Goal: Information Seeking & Learning: Find specific fact

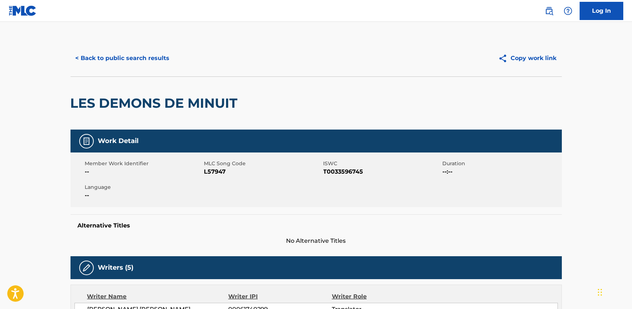
click at [131, 51] on button "< Back to public search results" at bounding box center [123, 58] width 104 height 18
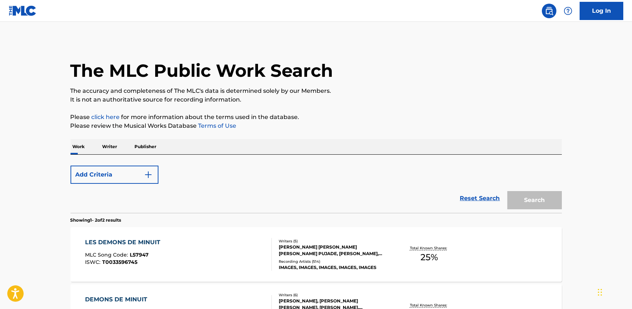
scroll to position [102, 0]
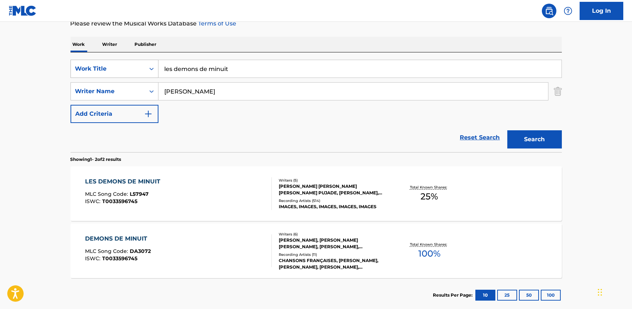
click at [106, 71] on div "Work Title" at bounding box center [107, 68] width 65 height 9
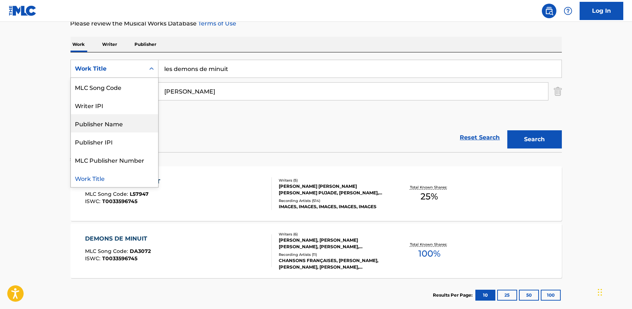
scroll to position [0, 0]
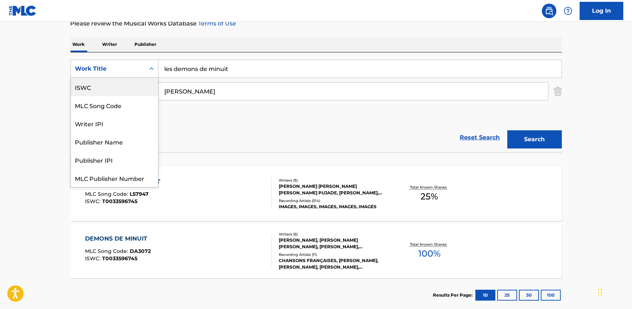
click at [103, 95] on div "ISWC" at bounding box center [114, 87] width 87 height 18
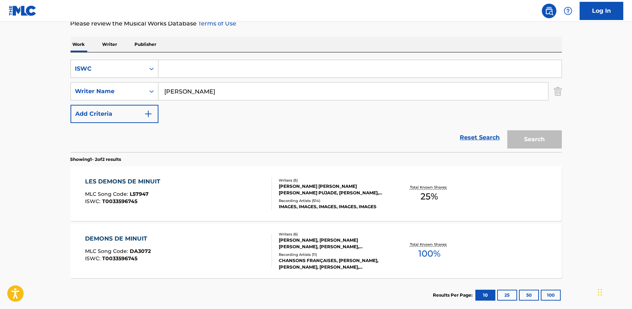
click at [212, 57] on div "SearchWithCriteriafc593eaf-eb69-4a2b-a3ab-939eb2af0abc ISWC SearchWithCriteria2…" at bounding box center [317, 102] width 492 height 100
click at [202, 65] on input "Search Form" at bounding box center [360, 68] width 403 height 17
paste input "T0701366995"
type input "T0701366995"
click at [190, 94] on input "[PERSON_NAME]" at bounding box center [354, 91] width 390 height 17
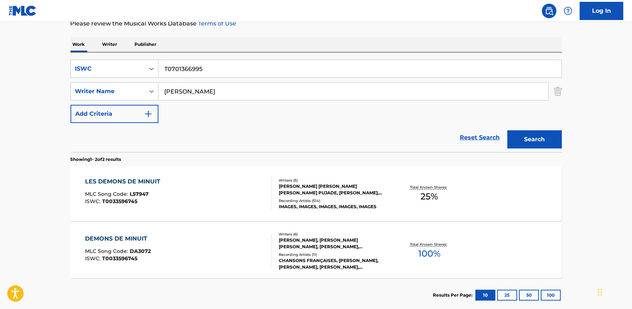
click at [190, 94] on input "[PERSON_NAME]" at bounding box center [354, 91] width 390 height 17
click at [508, 130] on button "Search" at bounding box center [535, 139] width 55 height 18
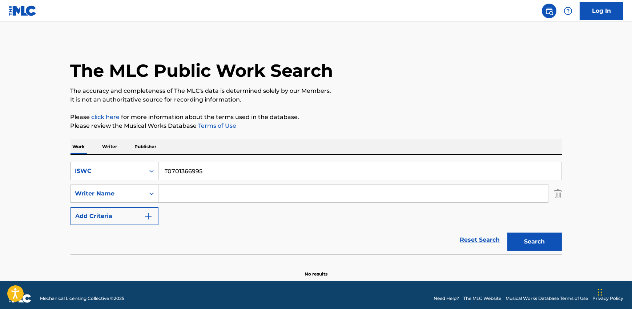
click at [107, 173] on div "ISWC" at bounding box center [107, 171] width 65 height 9
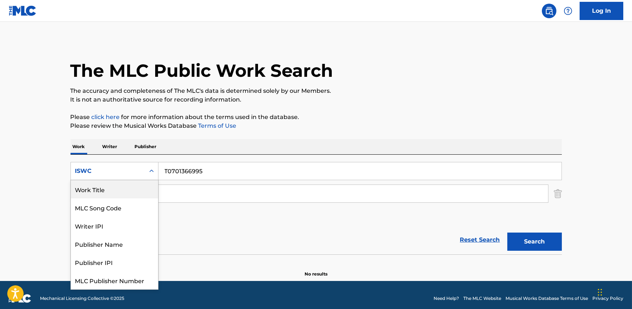
click at [107, 191] on div "Work Title" at bounding box center [114, 189] width 87 height 18
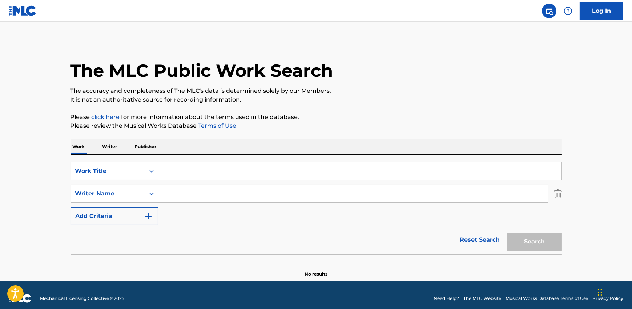
click at [187, 169] on input "Search Form" at bounding box center [360, 170] width 403 height 17
paste input "Something I Dreamed Last Night"
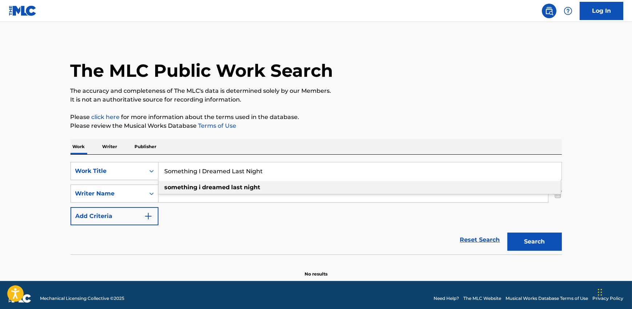
type input "Something I Dreamed Last Night"
click at [556, 237] on button "Search" at bounding box center [535, 241] width 55 height 18
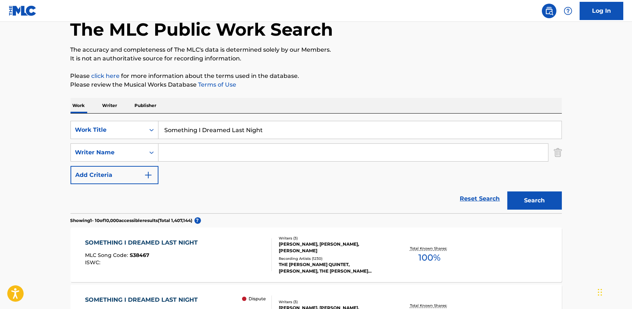
scroll to position [75, 0]
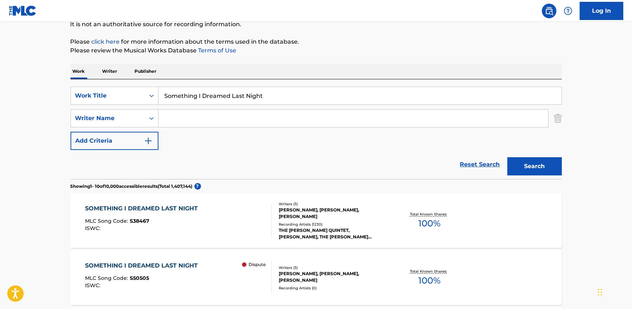
click at [333, 227] on div "THE [PERSON_NAME] QUINTET, [PERSON_NAME], THE [PERSON_NAME] QUINTET, [PERSON_NA…" at bounding box center [334, 233] width 110 height 13
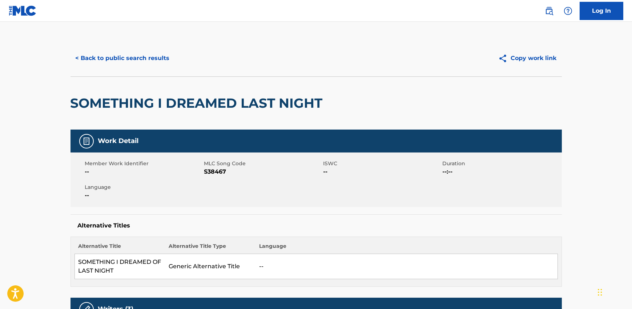
click at [120, 60] on button "< Back to public search results" at bounding box center [123, 58] width 104 height 18
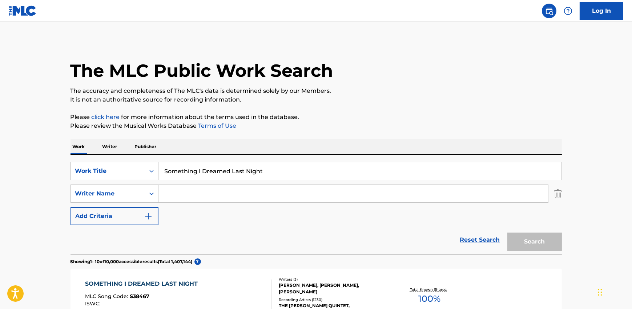
scroll to position [75, 0]
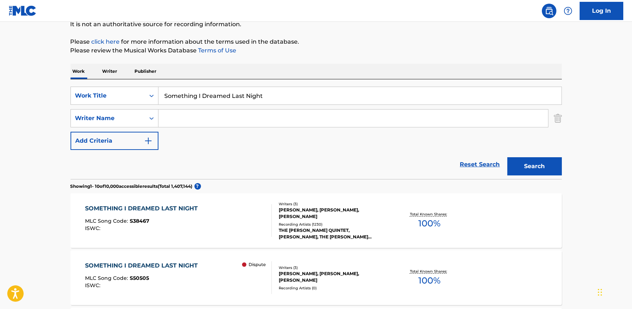
click at [216, 91] on input "Something I Dreamed Last Night" at bounding box center [360, 95] width 403 height 17
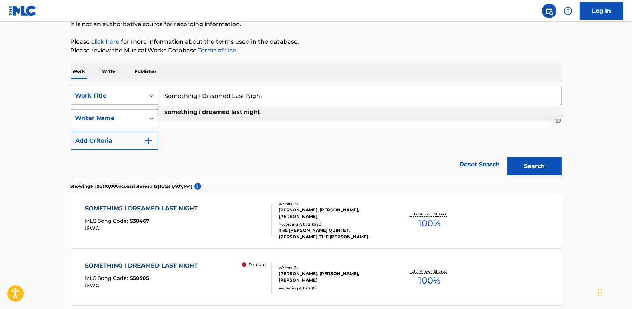
paste input "T9113552957"
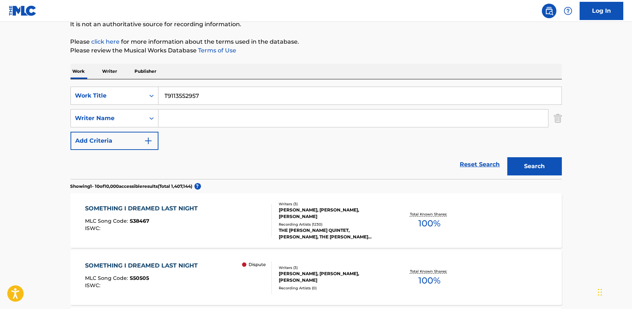
click at [525, 171] on button "Search" at bounding box center [535, 166] width 55 height 18
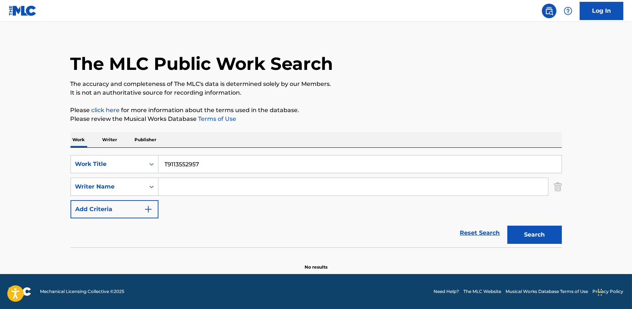
scroll to position [7, 0]
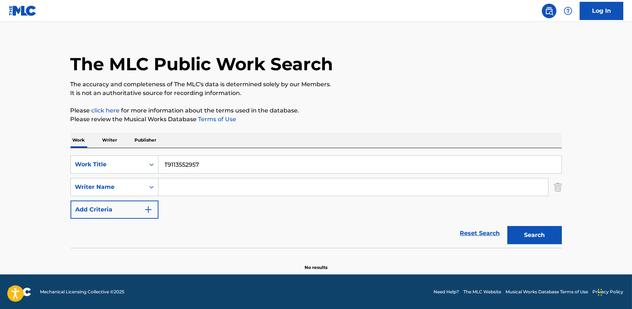
click at [193, 163] on input "T9113552957" at bounding box center [360, 164] width 403 height 17
paste input "MIRROR"
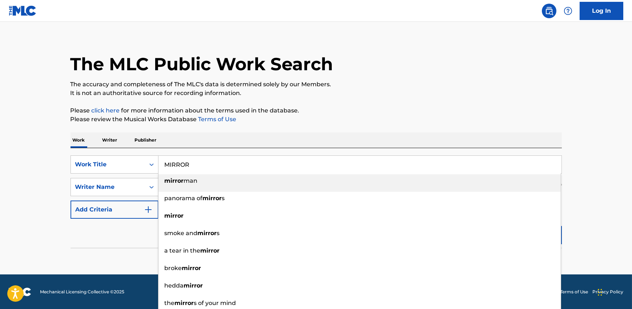
click at [186, 190] on li "mirror man" at bounding box center [360, 182] width 402 height 17
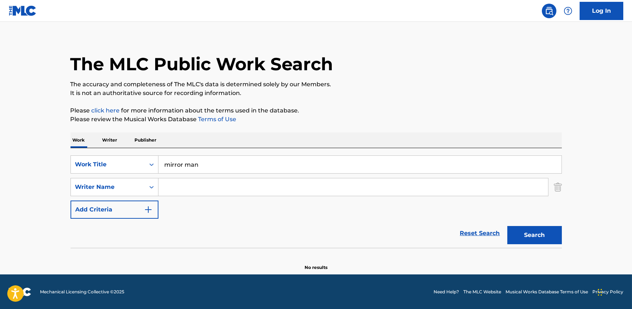
drag, startPoint x: 183, startPoint y: 165, endPoint x: 229, endPoint y: 165, distance: 45.4
click at [230, 165] on input "mirror man" at bounding box center [360, 164] width 403 height 17
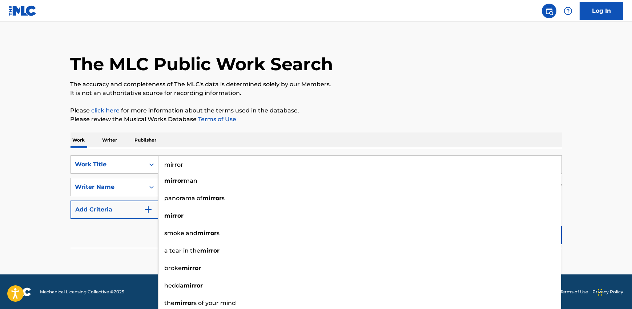
type input "mirror"
click at [117, 244] on div "Reset Search Search" at bounding box center [317, 232] width 492 height 29
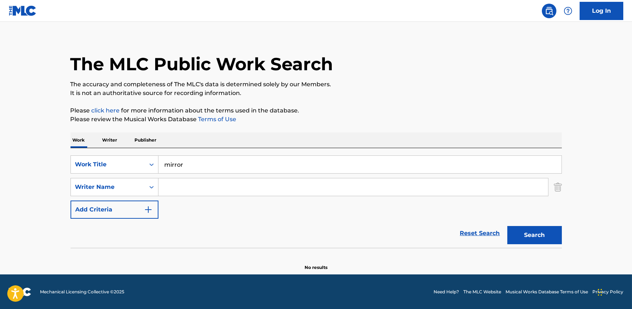
click at [186, 180] on div "SearchWithCriteriafafaa460-a405-4641-b320-e6f3751b93d5 Work Title mirror Search…" at bounding box center [317, 186] width 492 height 63
click at [182, 188] on input "Search Form" at bounding box center [354, 186] width 390 height 17
paste input "[PERSON_NAME]"
click at [525, 240] on button "Search" at bounding box center [535, 235] width 55 height 18
click at [204, 195] on input "[PERSON_NAME]" at bounding box center [354, 186] width 390 height 17
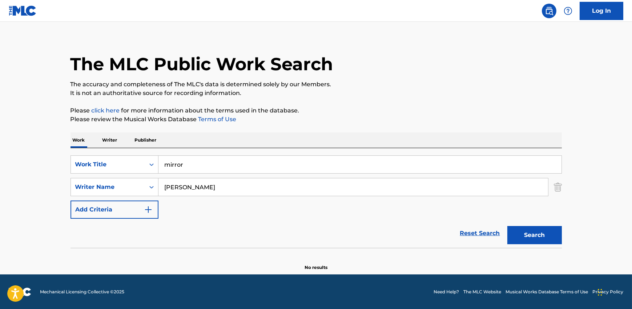
click at [202, 190] on input "[PERSON_NAME]" at bounding box center [354, 186] width 390 height 17
click at [188, 190] on input "[PERSON_NAME]" at bounding box center [354, 186] width 390 height 17
paste input "[PERSON_NAME] [PERSON_NAME]"
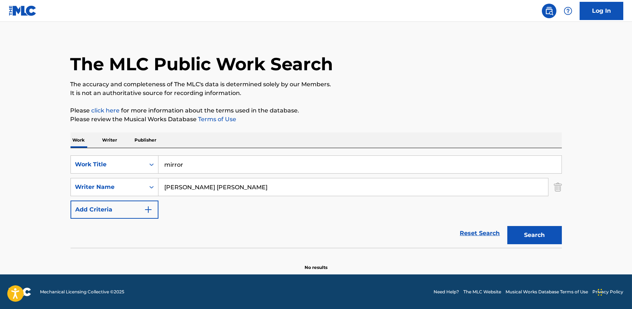
type input "[PERSON_NAME] [PERSON_NAME]"
click at [175, 168] on input "mirror" at bounding box center [360, 164] width 403 height 17
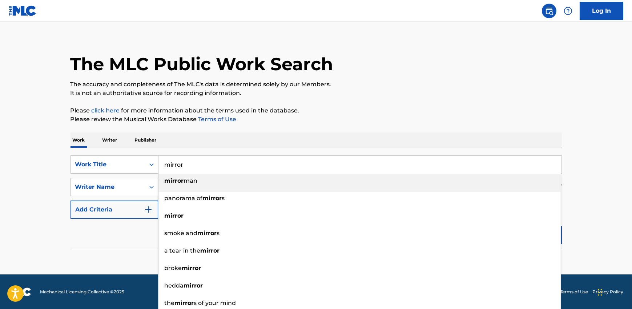
paste input "Okay"
click at [313, 118] on p "Please review the Musical Works Database Terms of Use" at bounding box center [317, 119] width 492 height 9
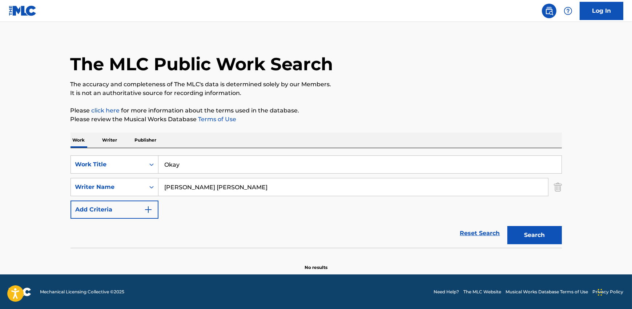
click at [538, 242] on button "Search" at bounding box center [535, 235] width 55 height 18
click at [539, 237] on button "Search" at bounding box center [535, 235] width 55 height 18
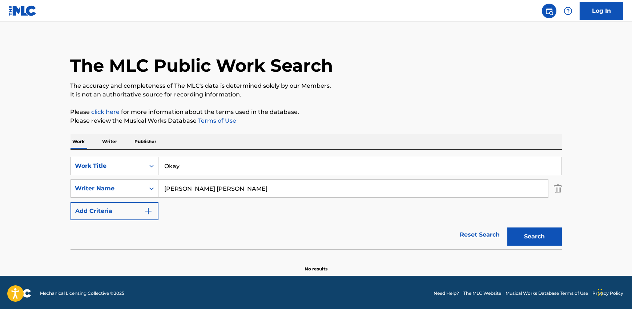
click at [186, 159] on input "Okay" at bounding box center [360, 165] width 403 height 17
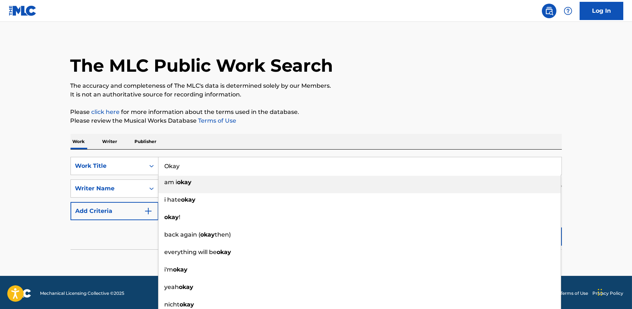
paste input "In The Flesh"
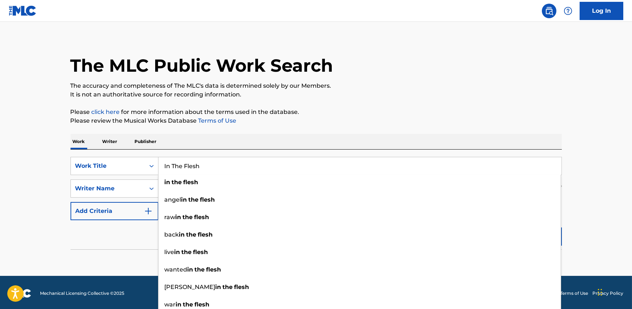
type input "In The Flesh"
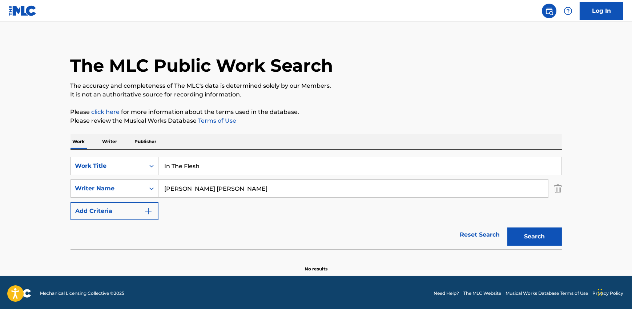
click at [269, 131] on div "The MLC Public Work Search The accuracy and completeness of The MLC's data is d…" at bounding box center [316, 153] width 509 height 237
click at [180, 192] on input "[PERSON_NAME] [PERSON_NAME]" at bounding box center [354, 188] width 390 height 17
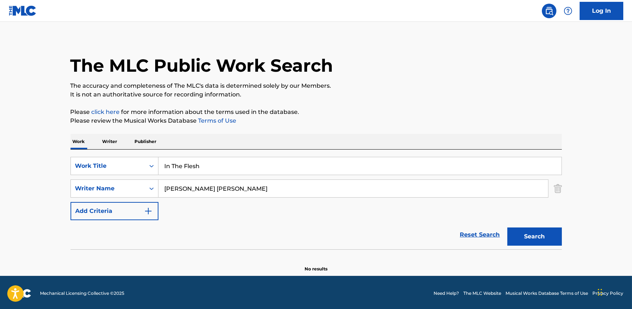
paste input "[PERSON_NAME], [PERSON_NAME], [PERSON_NAME], [PERSON_NAME]"
drag, startPoint x: 227, startPoint y: 189, endPoint x: 419, endPoint y: 189, distance: 192.0
click at [419, 189] on input "[PERSON_NAME], [PERSON_NAME], [PERSON_NAME], [PERSON_NAME]" at bounding box center [354, 188] width 390 height 17
type input "[PERSON_NAME]"
click at [508, 227] on button "Search" at bounding box center [535, 236] width 55 height 18
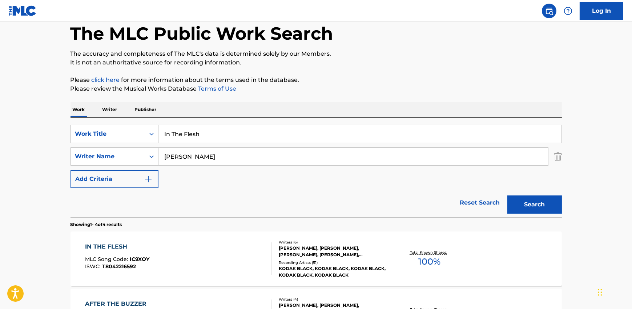
scroll to position [73, 0]
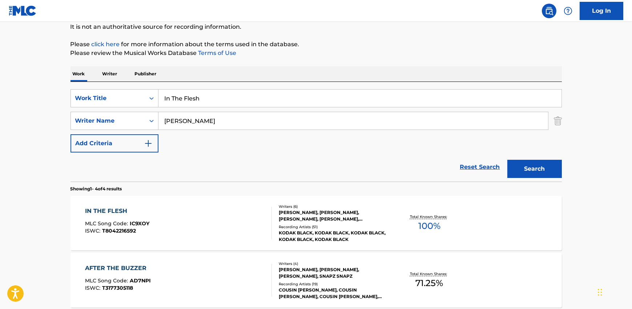
click at [203, 229] on div "IN THE FLESH MLC Song Code : IC9XOY ISWC : T8042216592" at bounding box center [178, 222] width 187 height 33
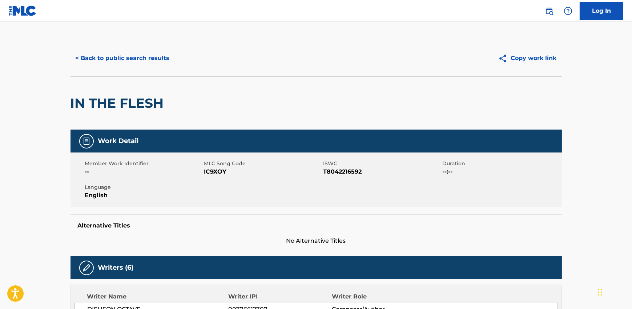
click at [136, 54] on button "< Back to public search results" at bounding box center [123, 58] width 104 height 18
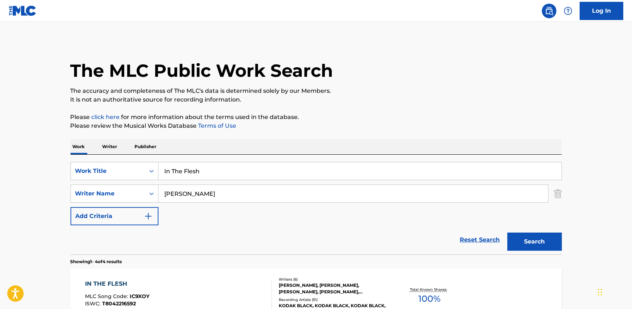
scroll to position [73, 0]
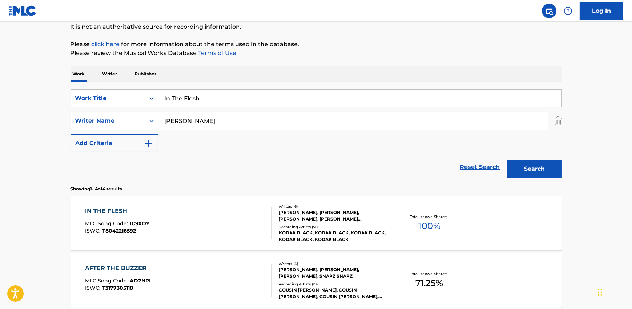
click at [205, 104] on input "In The Flesh" at bounding box center [360, 97] width 403 height 17
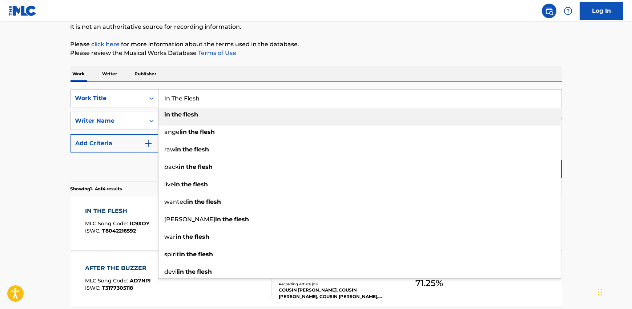
paste input "Hero"
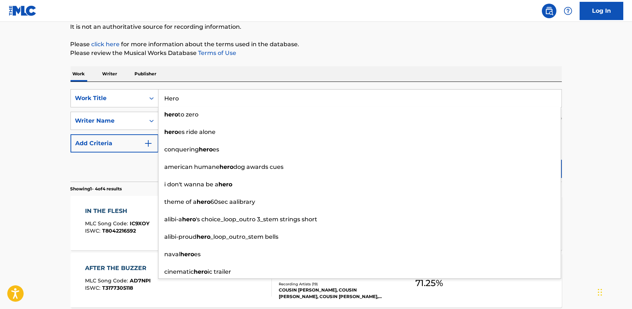
type input "Hero"
click at [215, 79] on div "Work Writer Publisher" at bounding box center [317, 73] width 492 height 15
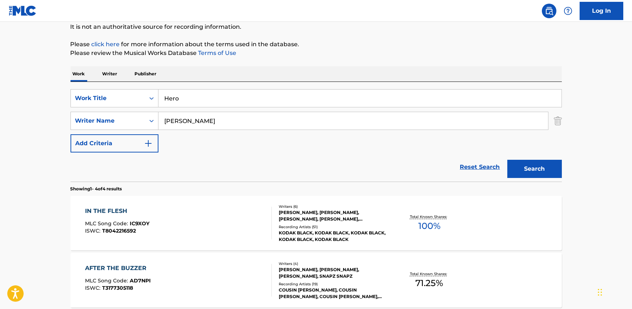
click at [192, 113] on input "[PERSON_NAME]" at bounding box center [354, 120] width 390 height 17
click at [192, 115] on input "[PERSON_NAME]" at bounding box center [354, 120] width 390 height 17
paste input "[PERSON_NAME]"
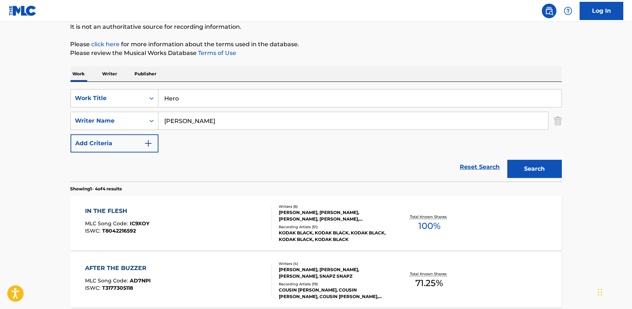
type input "[PERSON_NAME]"
click at [539, 169] on button "Search" at bounding box center [535, 169] width 55 height 18
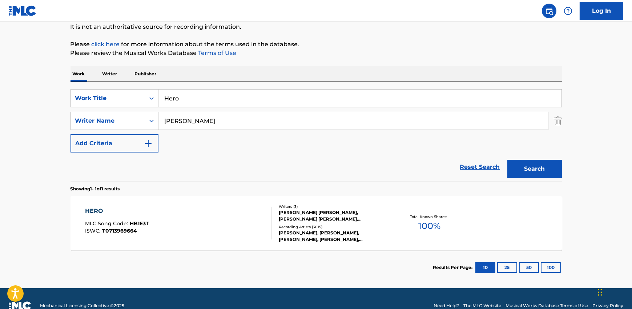
click at [257, 254] on section "Results Per Page: 10 25 50 100" at bounding box center [317, 267] width 492 height 34
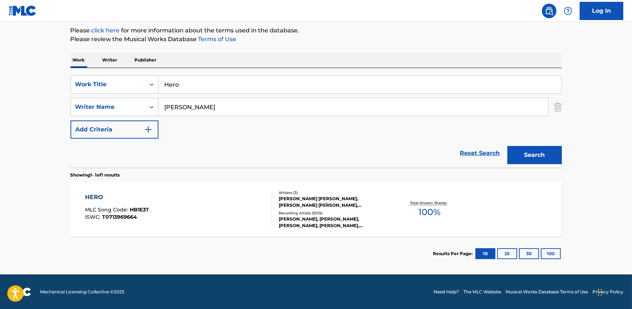
click at [209, 215] on div "HERO MLC Song Code : HB1E3T ISWC : T0713969664" at bounding box center [178, 209] width 187 height 33
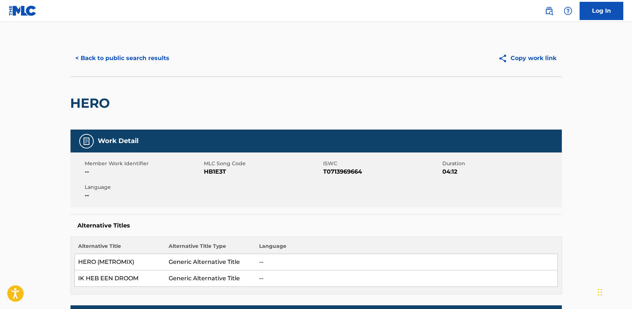
click at [116, 55] on button "< Back to public search results" at bounding box center [123, 58] width 104 height 18
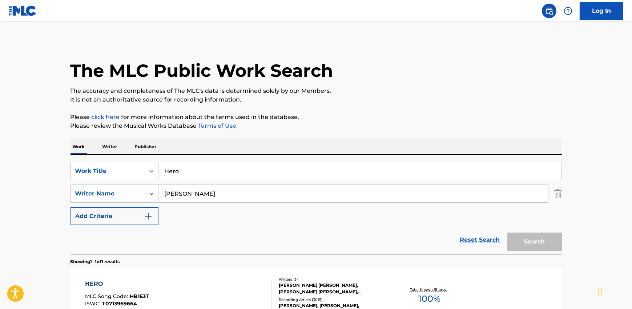
scroll to position [45, 0]
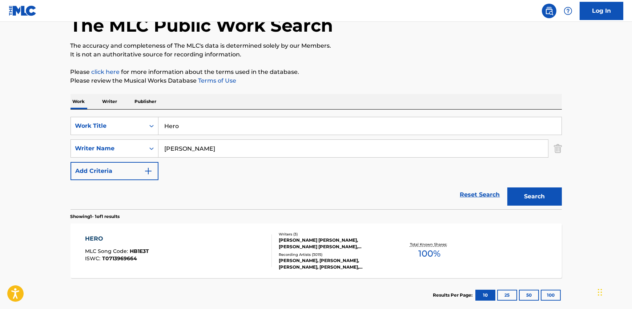
click at [190, 141] on input "[PERSON_NAME]" at bounding box center [354, 148] width 390 height 17
click at [187, 127] on input "Hero" at bounding box center [360, 125] width 403 height 17
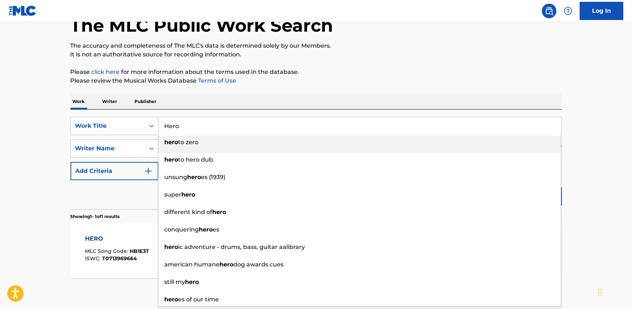
paste input "EL CAMIONERO"
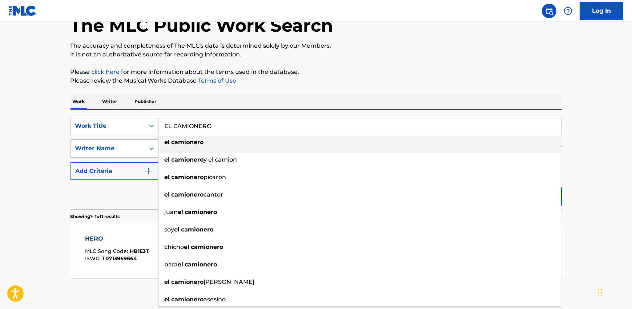
type input "EL CAMIONERO"
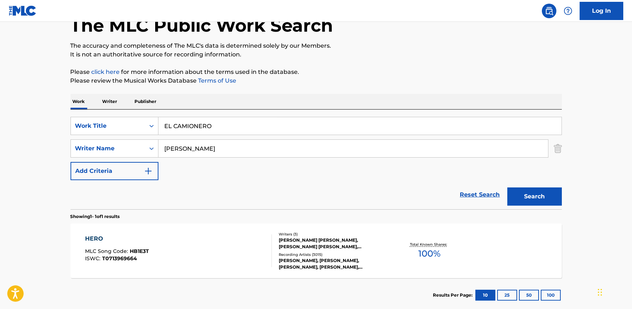
click at [270, 89] on div "The MLC Public Work Search The accuracy and completeness of The MLC's data is d…" at bounding box center [316, 153] width 509 height 317
click at [177, 144] on input "[PERSON_NAME]" at bounding box center [354, 148] width 390 height 17
paste input "JULIOGLEZZZ"
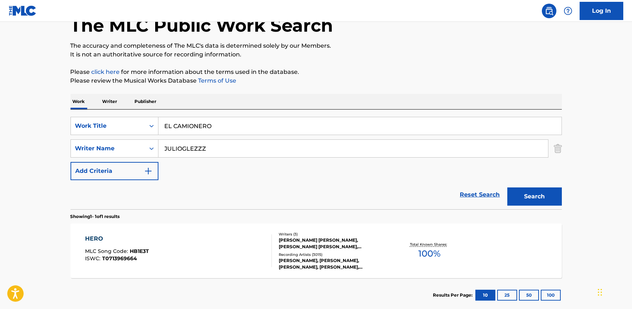
type input "JULIOGLEZZZ"
click at [541, 196] on button "Search" at bounding box center [535, 196] width 55 height 18
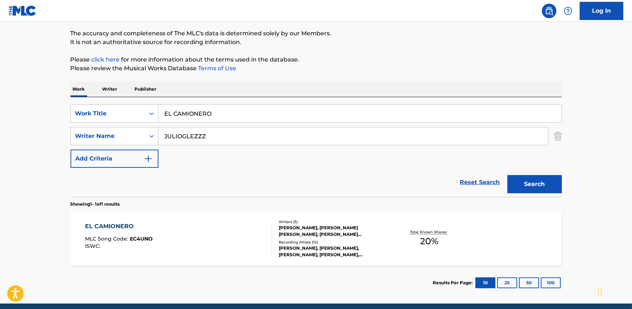
scroll to position [87, 0]
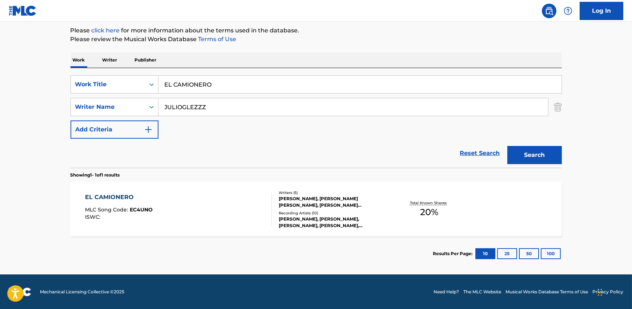
click at [210, 208] on div "EL CAMIONERO MLC Song Code : EC4UNO ISWC :" at bounding box center [178, 209] width 187 height 33
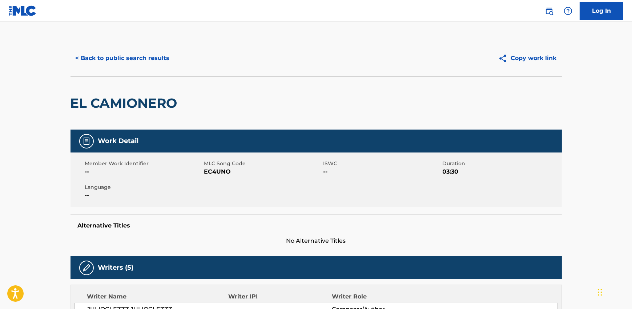
click at [107, 56] on button "< Back to public search results" at bounding box center [123, 58] width 104 height 18
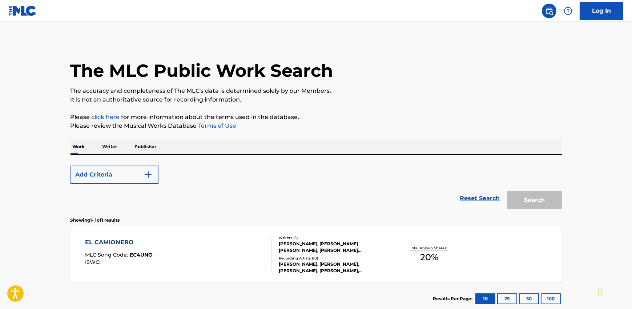
scroll to position [45, 0]
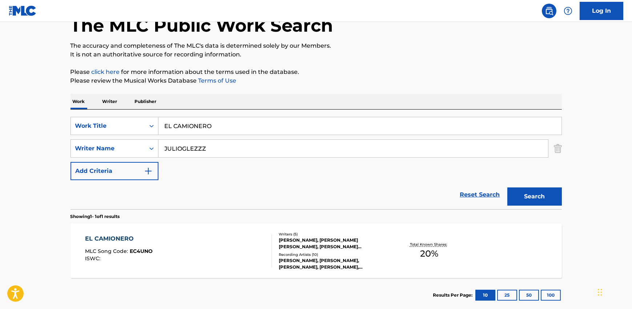
click at [200, 132] on input "EL CAMIONERO" at bounding box center [360, 125] width 403 height 17
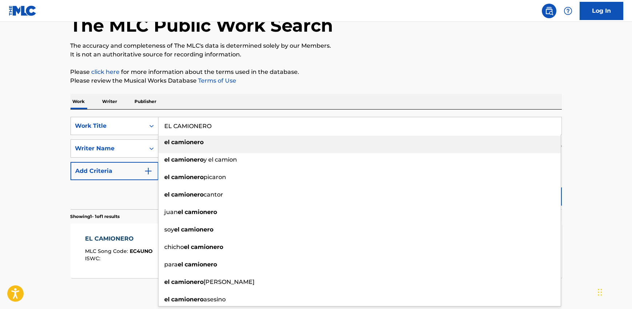
paste input "IN THE MORNING"
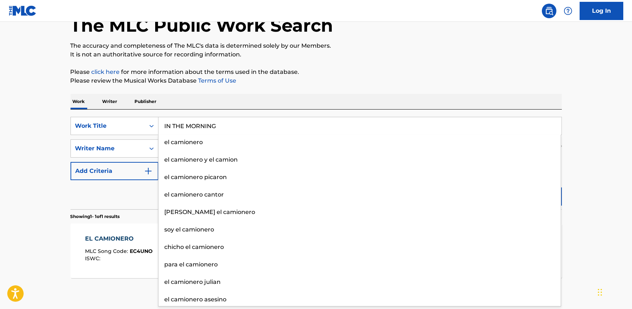
type input "IN THE MORNING"
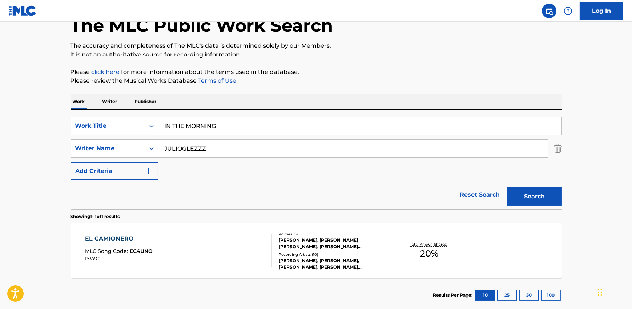
click at [306, 94] on div "Work Writer Publisher" at bounding box center [317, 101] width 492 height 15
click at [190, 146] on input "JULIOGLEZZZ" at bounding box center [354, 148] width 390 height 17
paste input "[PERSON_NAME]"
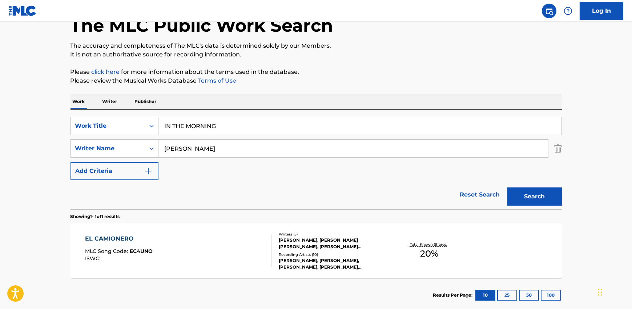
type input "[PERSON_NAME]"
click at [545, 196] on button "Search" at bounding box center [535, 196] width 55 height 18
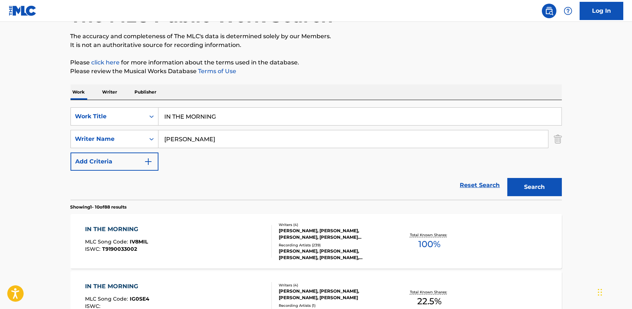
scroll to position [60, 0]
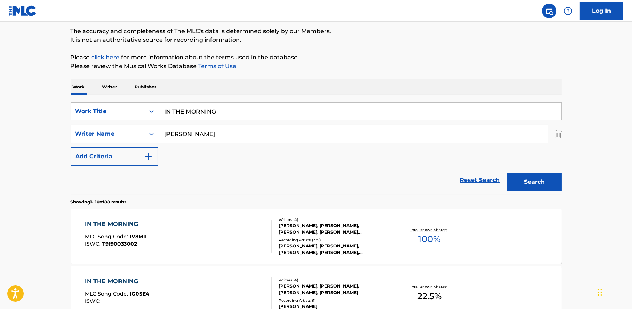
click at [207, 220] on div "IN THE MORNING MLC Song Code : IV8MIL ISWC : T9190033002" at bounding box center [178, 236] width 187 height 33
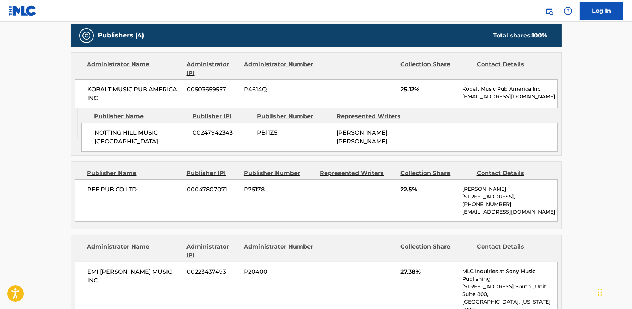
scroll to position [338, 0]
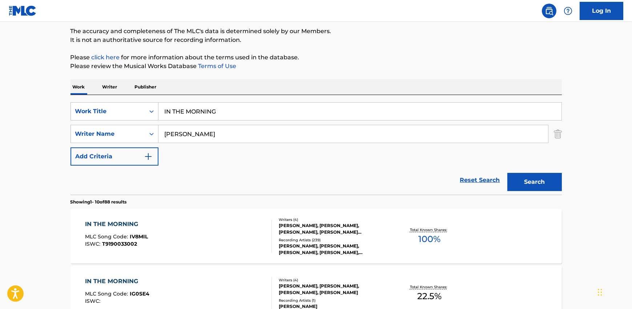
scroll to position [120, 0]
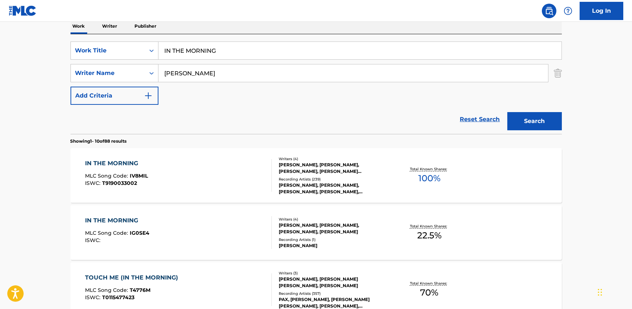
click at [160, 222] on div "IN THE MORNING MLC Song Code : IG0SE4 ISWC :" at bounding box center [178, 232] width 187 height 33
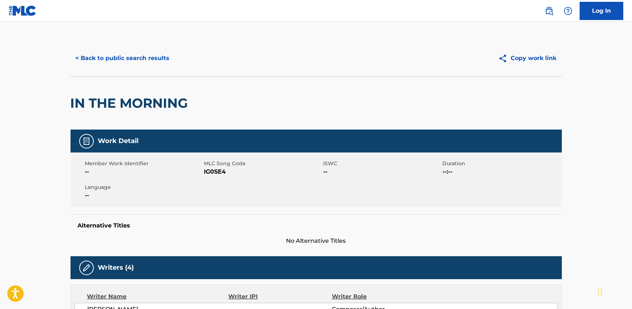
click at [97, 54] on button "< Back to public search results" at bounding box center [123, 58] width 104 height 18
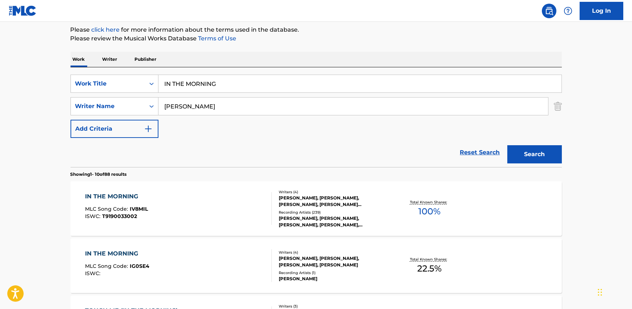
scroll to position [60, 0]
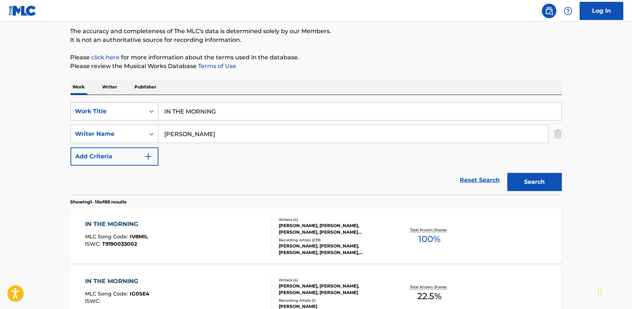
click at [117, 119] on div "Work Title" at bounding box center [115, 111] width 88 height 18
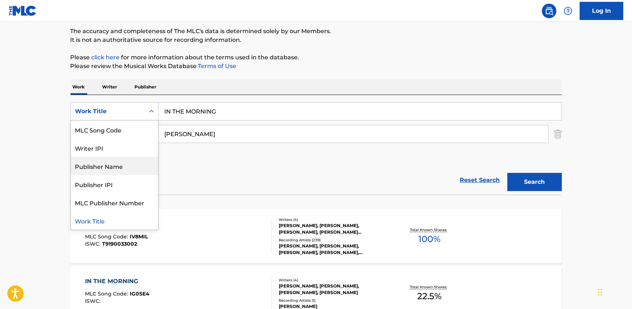
scroll to position [0, 0]
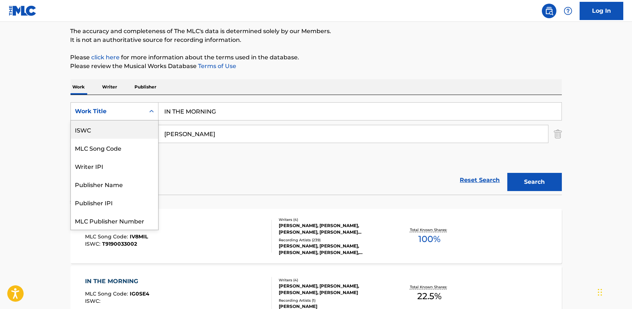
click at [102, 134] on div "ISWC" at bounding box center [114, 129] width 87 height 18
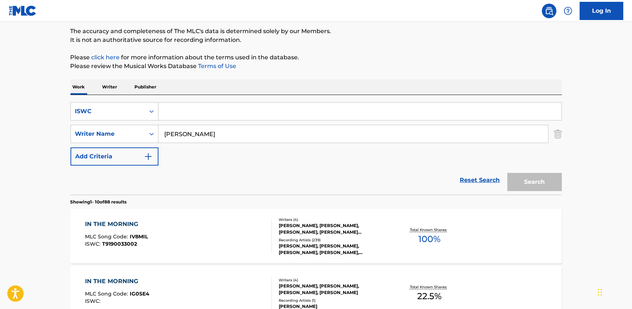
click at [188, 112] on input "Search Form" at bounding box center [360, 111] width 403 height 17
paste input "T9163243467"
type input "T9163243467"
click at [197, 133] on input "[PERSON_NAME]" at bounding box center [354, 133] width 390 height 17
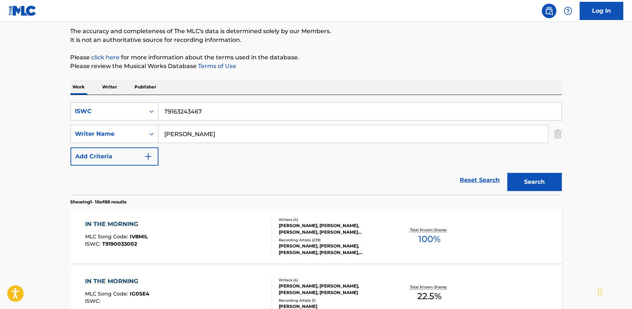
click at [197, 133] on input "[PERSON_NAME]" at bounding box center [354, 133] width 390 height 17
click at [522, 193] on div "Search" at bounding box center [533, 179] width 58 height 29
click at [525, 187] on button "Search" at bounding box center [535, 182] width 55 height 18
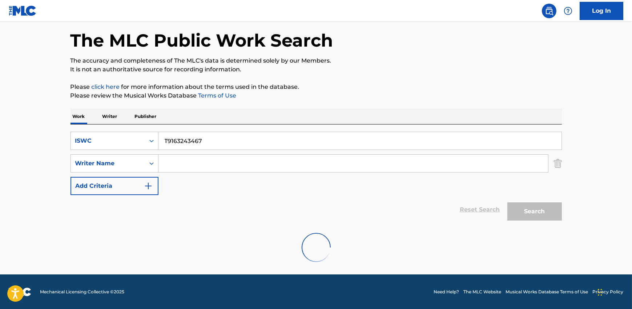
scroll to position [60, 0]
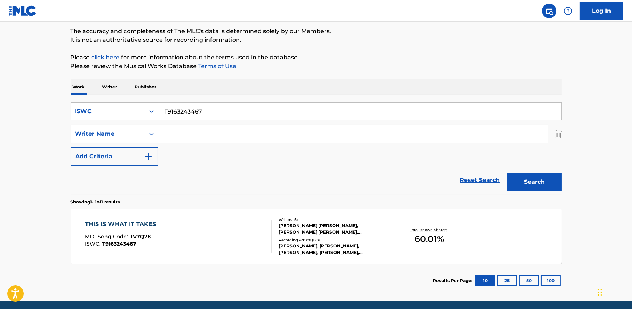
click at [227, 231] on div "THIS IS WHAT IT TAKES MLC Song Code : TV7Q78 ISWC : T9163243467" at bounding box center [178, 236] width 187 height 33
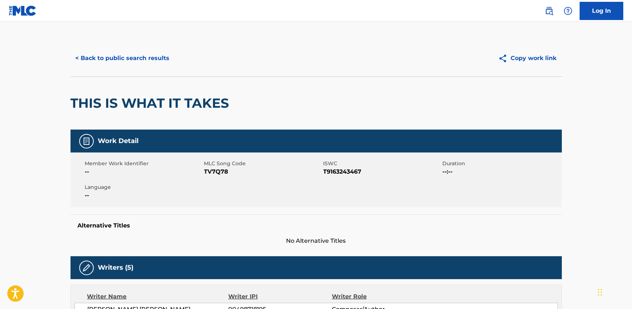
click at [107, 55] on button "< Back to public search results" at bounding box center [123, 58] width 104 height 18
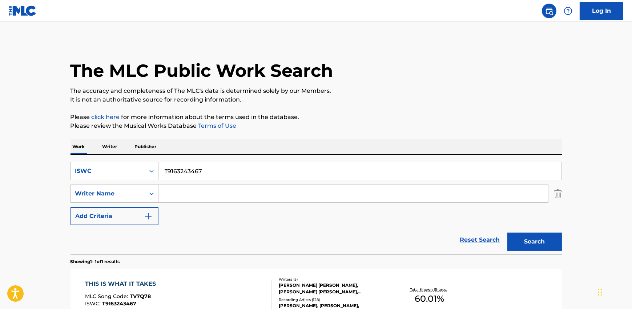
scroll to position [45, 0]
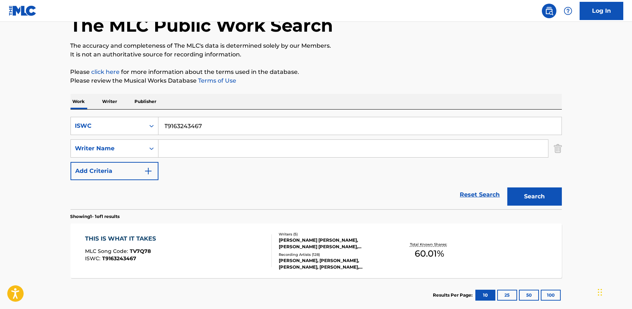
click at [200, 119] on input "T9163243467" at bounding box center [360, 125] width 403 height 17
click at [199, 119] on input "T9163243467" at bounding box center [360, 125] width 403 height 17
paste input "0732027778"
type input "T0732027778"
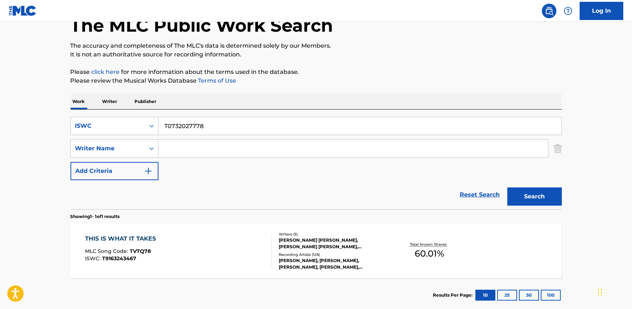
click at [550, 193] on button "Search" at bounding box center [535, 196] width 55 height 18
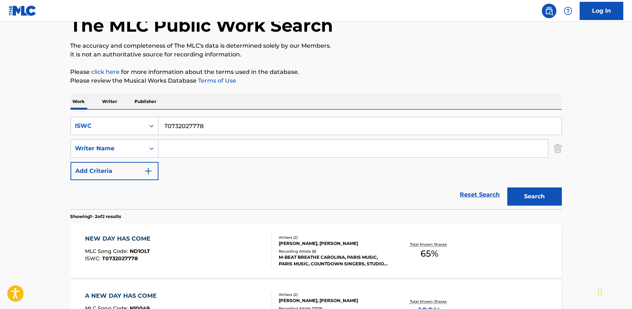
scroll to position [144, 0]
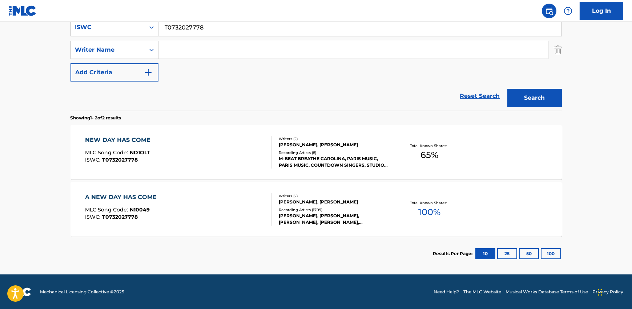
click at [260, 161] on div "NEW DAY HAS COME MLC Song Code : ND1OLT ISWC : T0732027778" at bounding box center [178, 152] width 187 height 33
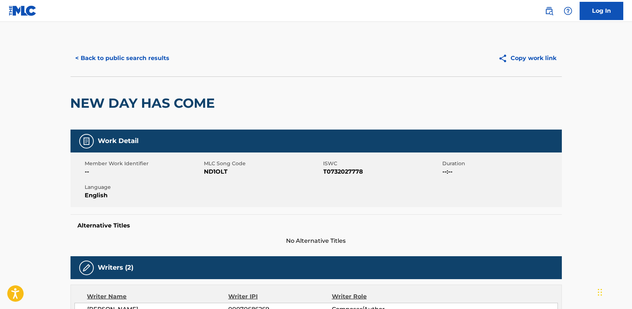
click at [155, 57] on button "< Back to public search results" at bounding box center [123, 58] width 104 height 18
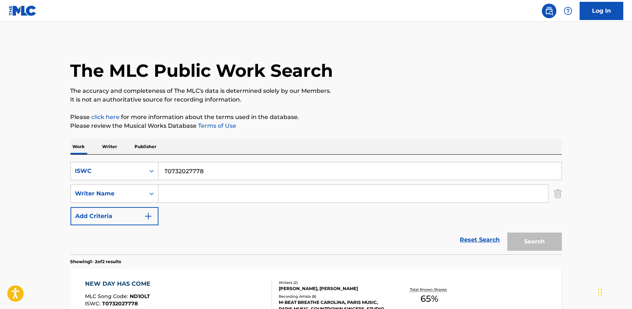
scroll to position [102, 0]
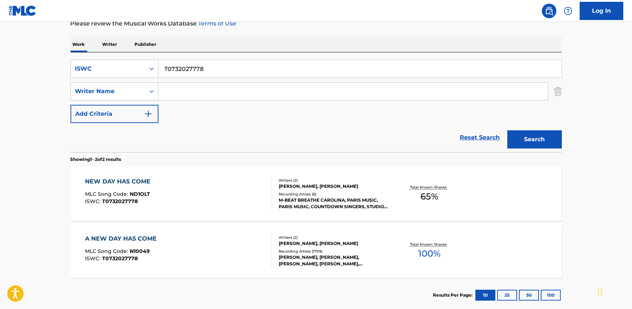
click at [189, 67] on input "T0732027778" at bounding box center [360, 68] width 403 height 17
paste input "9057476570"
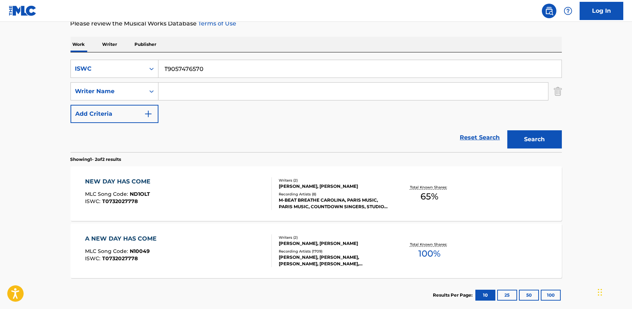
type input "T9057476570"
click at [515, 135] on button "Search" at bounding box center [535, 139] width 55 height 18
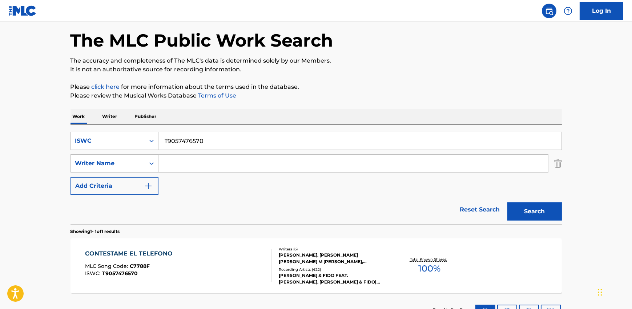
scroll to position [87, 0]
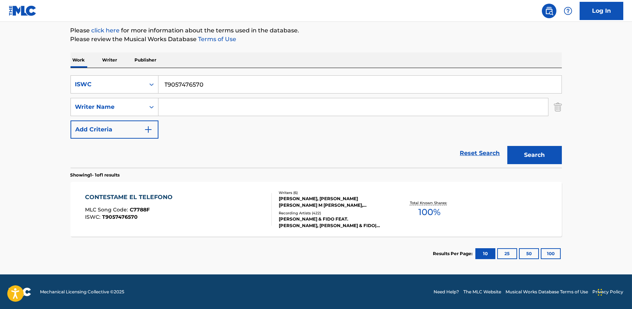
click at [171, 194] on div "CONTESTAME EL TELEFONO" at bounding box center [130, 197] width 91 height 9
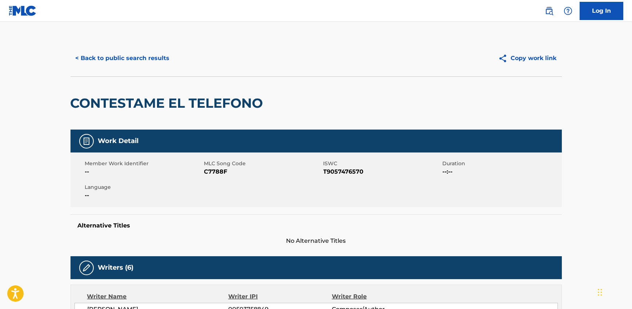
click at [137, 63] on button "< Back to public search results" at bounding box center [123, 58] width 104 height 18
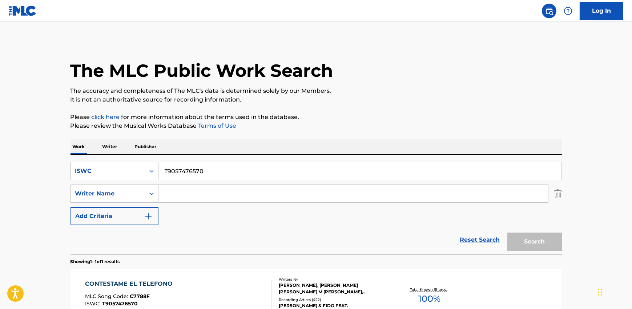
scroll to position [45, 0]
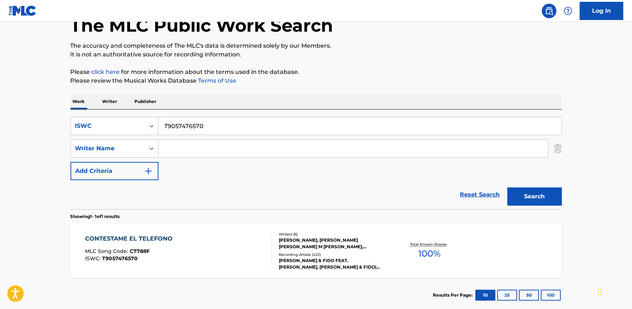
click at [191, 125] on input "T9057476570" at bounding box center [360, 125] width 403 height 17
click at [190, 126] on input "T9057476570" at bounding box center [360, 125] width 403 height 17
paste input "3229306058"
type input "T3229306058"
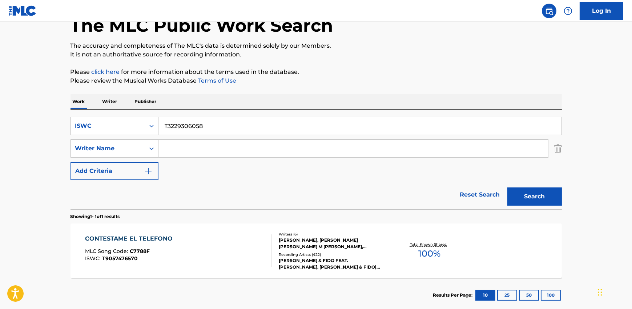
click at [508, 187] on button "Search" at bounding box center [535, 196] width 55 height 18
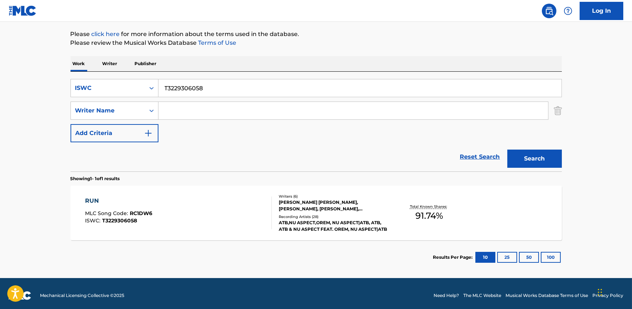
scroll to position [87, 0]
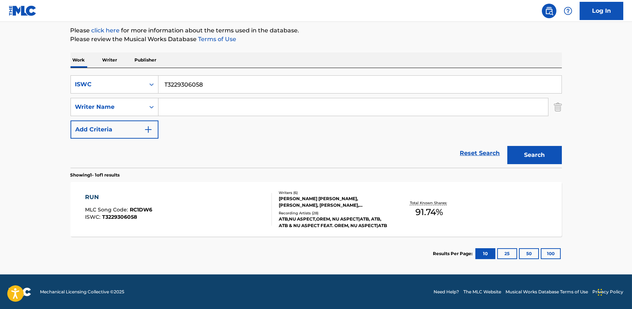
click at [237, 201] on div "RUN MLC Song Code : RC1DW6 ISWC : T3229306058" at bounding box center [178, 209] width 187 height 33
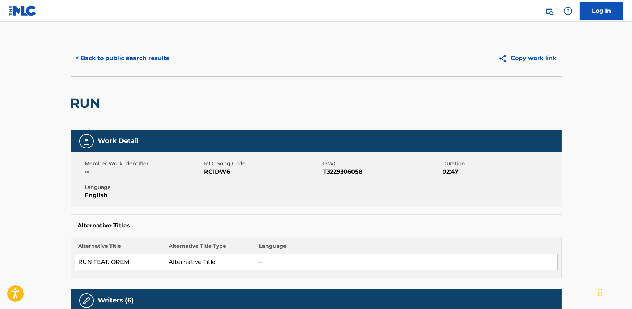
click at [124, 57] on button "< Back to public search results" at bounding box center [123, 58] width 104 height 18
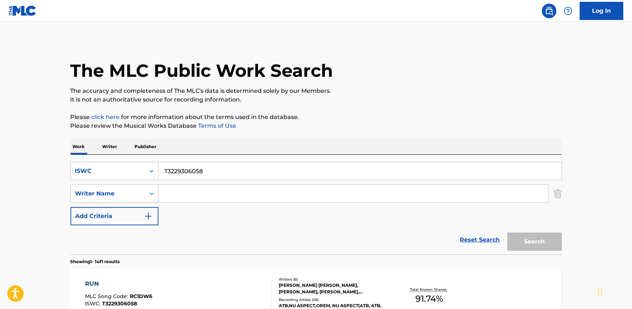
scroll to position [45, 0]
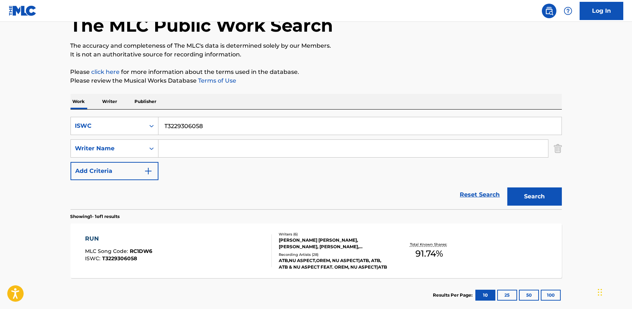
click at [206, 124] on input "T3229306058" at bounding box center [360, 125] width 403 height 17
paste input "9202262019"
type input "T9202262019"
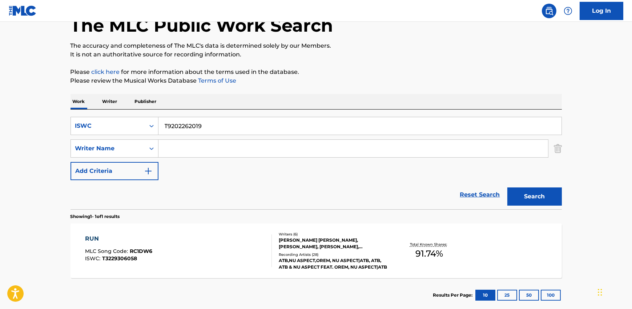
click at [535, 194] on button "Search" at bounding box center [535, 196] width 55 height 18
click at [257, 239] on div "PARIS (WHO TAUGHT YOU) MLC Song Code : PV8ZB3 ISWC : T9202262019" at bounding box center [178, 250] width 187 height 33
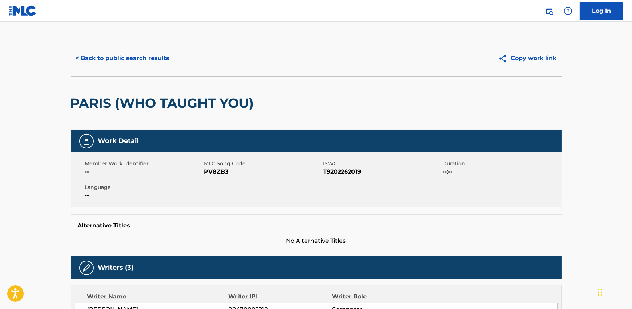
click at [125, 57] on button "< Back to public search results" at bounding box center [123, 58] width 104 height 18
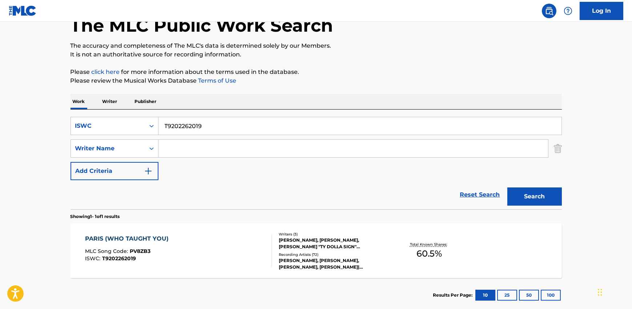
click at [200, 128] on input "T9202262019" at bounding box center [360, 125] width 403 height 17
paste input "3185105237"
type input "T3185105237"
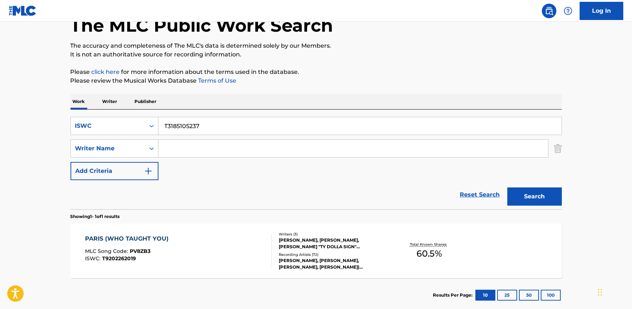
click at [523, 194] on button "Search" at bounding box center [535, 196] width 55 height 18
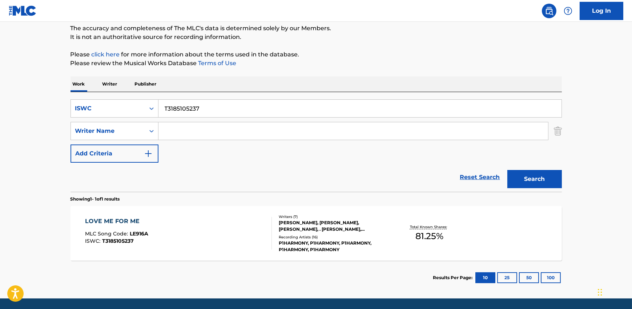
scroll to position [87, 0]
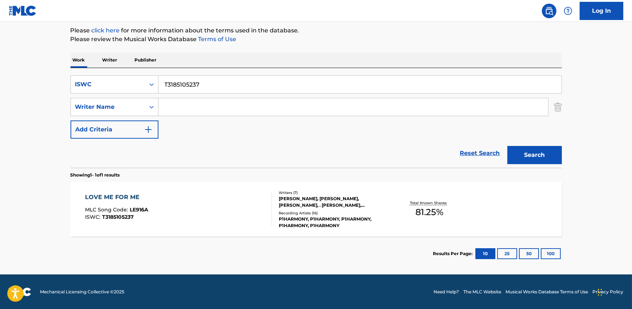
click at [218, 189] on div "LOVE ME FOR ME MLC Song Code : LE916A ISWC : T3185105237 Writers ( 7 ) [PERSON_…" at bounding box center [317, 209] width 492 height 55
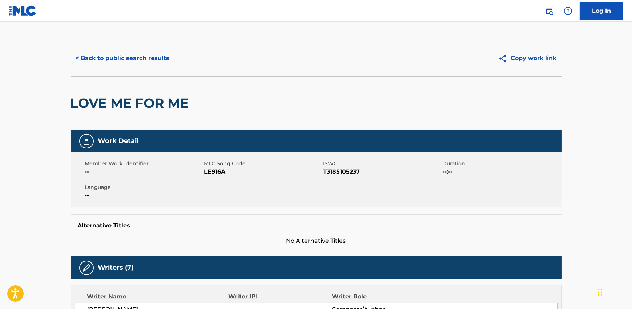
click at [134, 64] on button "< Back to public search results" at bounding box center [123, 58] width 104 height 18
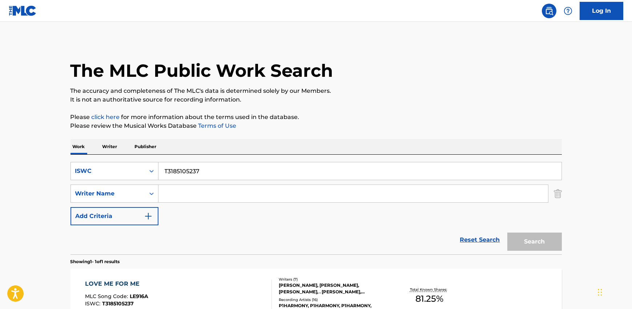
scroll to position [45, 0]
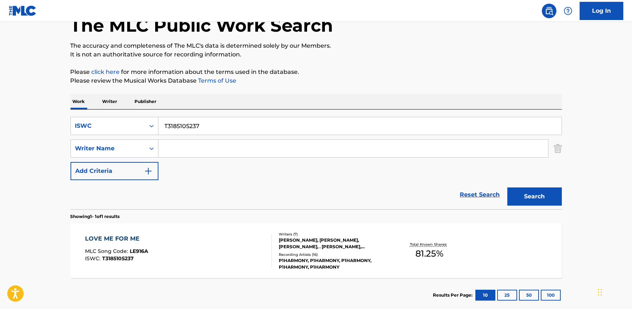
click at [234, 119] on input "T3185105237" at bounding box center [360, 125] width 403 height 17
paste input "9114312719"
type input "T9114312719"
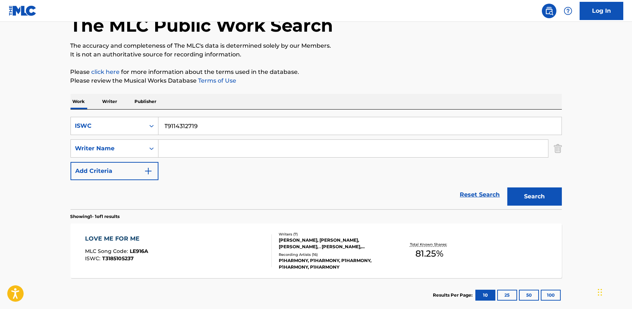
click at [546, 199] on button "Search" at bounding box center [535, 196] width 55 height 18
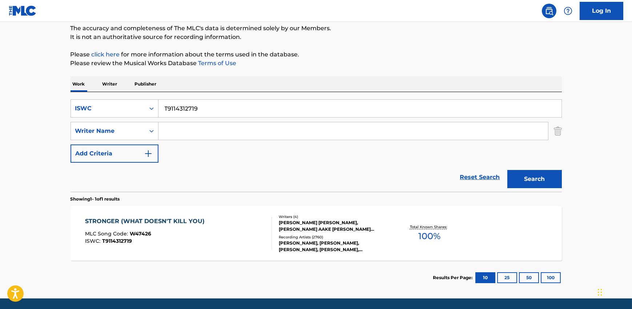
scroll to position [87, 0]
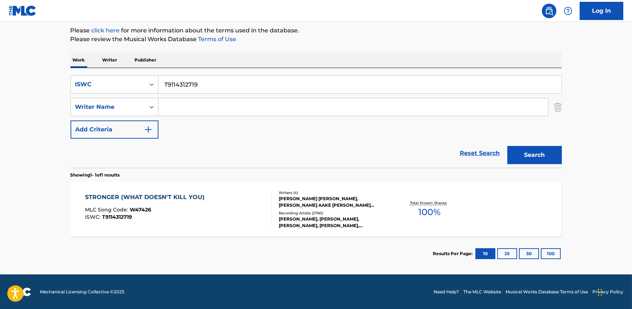
click at [201, 208] on div "MLC Song Code : W47426" at bounding box center [146, 210] width 123 height 7
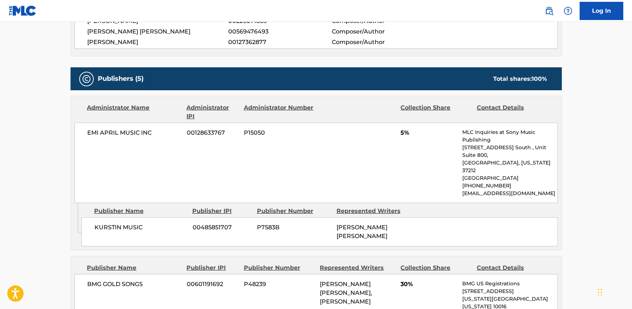
scroll to position [537, 0]
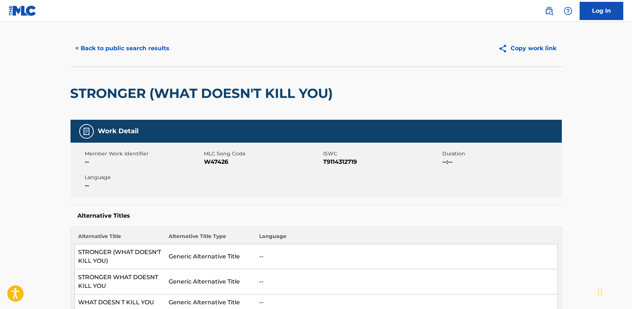
click at [125, 49] on button "< Back to public search results" at bounding box center [123, 48] width 104 height 18
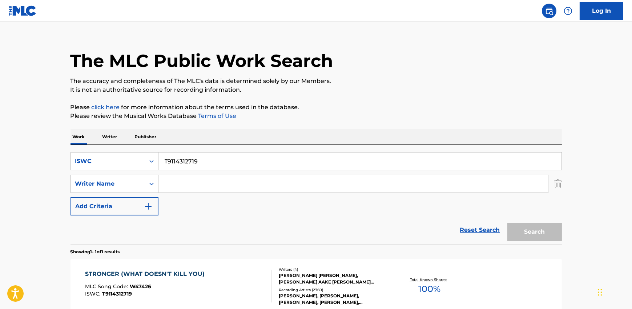
scroll to position [45, 0]
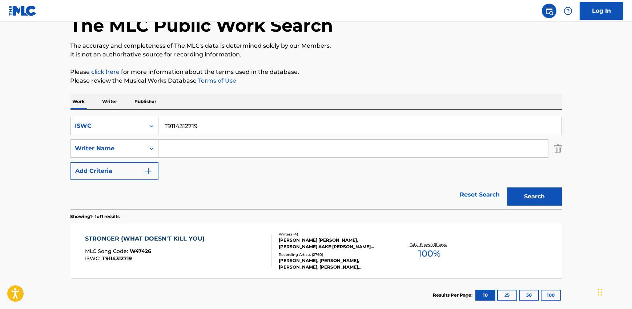
click at [181, 129] on input "T9114312719" at bounding box center [360, 125] width 403 height 17
click at [103, 129] on div "ISWC" at bounding box center [107, 125] width 65 height 9
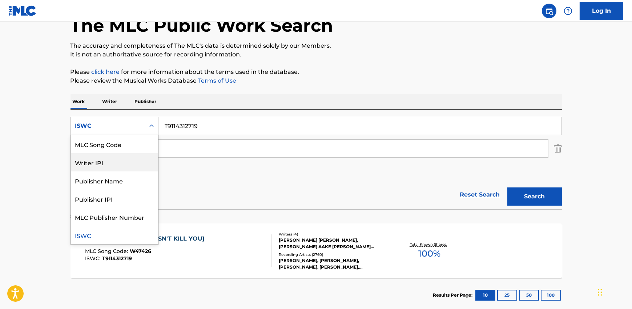
scroll to position [0, 0]
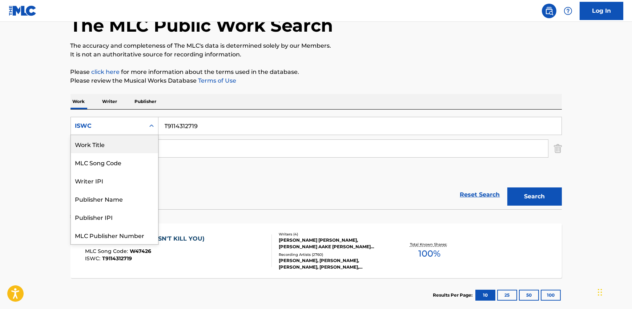
click at [103, 148] on div "Work Title" at bounding box center [114, 144] width 87 height 18
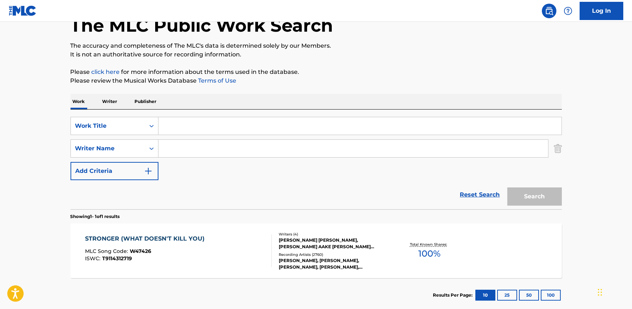
click at [184, 125] on input "Search Form" at bounding box center [360, 125] width 403 height 17
paste input "[PERSON_NAME], [PERSON_NAME] LA'REONTE, [PERSON_NAME]"
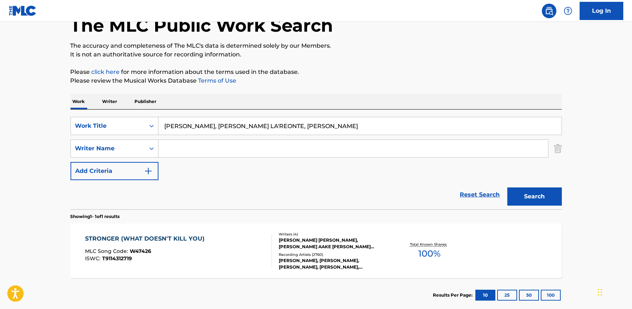
drag, startPoint x: 218, startPoint y: 125, endPoint x: 389, endPoint y: 125, distance: 171.2
click at [389, 125] on input "[PERSON_NAME], [PERSON_NAME] LA'REONTE, [PERSON_NAME]" at bounding box center [360, 125] width 403 height 17
type input "[PERSON_NAME]"
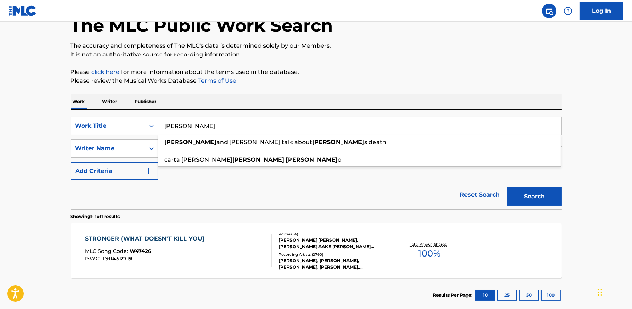
click at [201, 129] on input "[PERSON_NAME]" at bounding box center [360, 125] width 403 height 17
click at [201, 128] on input "[PERSON_NAME]" at bounding box center [360, 125] width 403 height 17
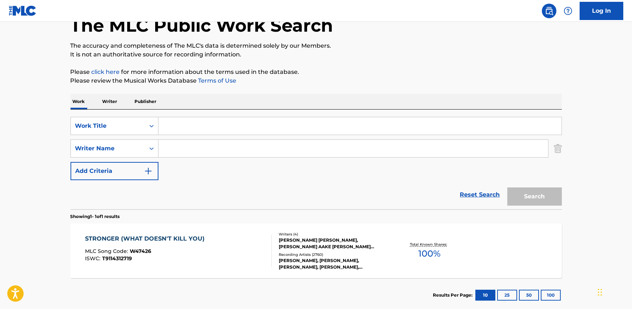
click at [172, 151] on input "Search Form" at bounding box center [354, 148] width 390 height 17
paste input "[PERSON_NAME]"
type input "[PERSON_NAME]"
click at [190, 127] on input "Search Form" at bounding box center [360, 125] width 403 height 17
type input "vibes"
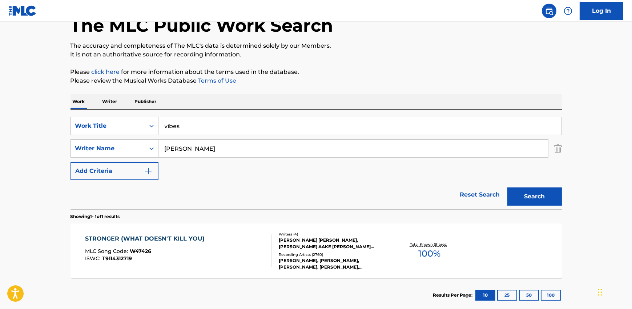
click at [508, 187] on button "Search" at bounding box center [535, 196] width 55 height 18
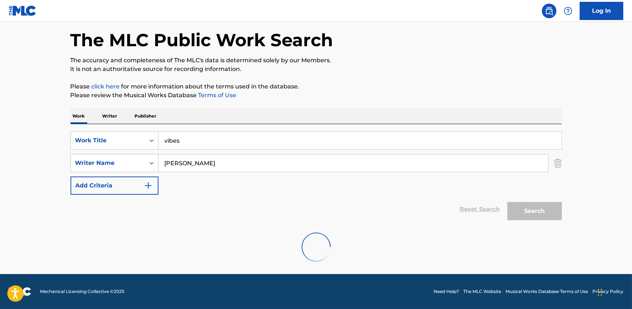
scroll to position [30, 0]
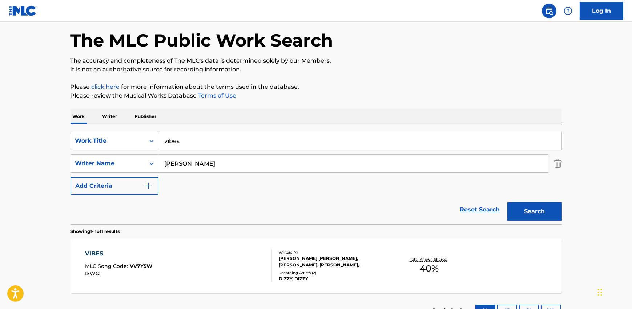
click at [346, 105] on div "The MLC Public Work Search The accuracy and completeness of The MLC's data is d…" at bounding box center [316, 168] width 509 height 317
click at [538, 208] on button "Search" at bounding box center [535, 211] width 55 height 18
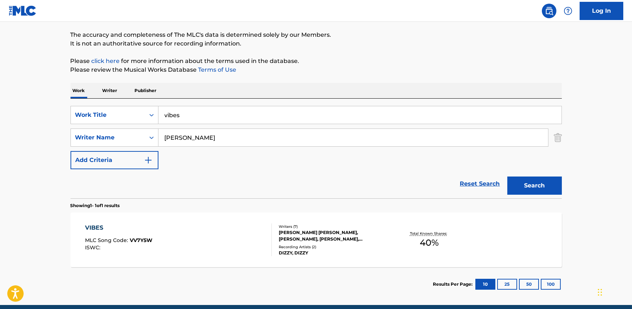
scroll to position [87, 0]
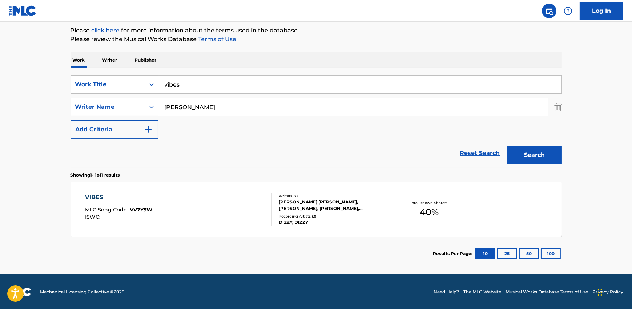
click at [251, 208] on div "VIBES MLC Song Code : VV7Y5W ISWC :" at bounding box center [178, 209] width 187 height 33
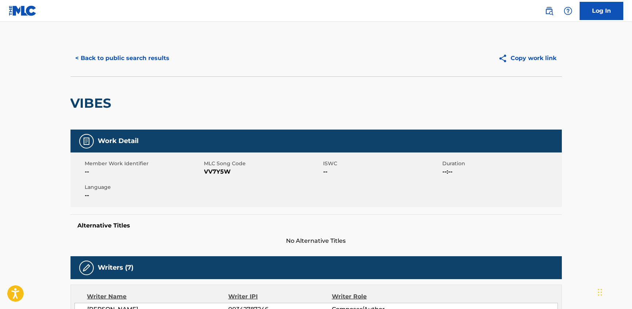
click at [136, 53] on button "< Back to public search results" at bounding box center [123, 58] width 104 height 18
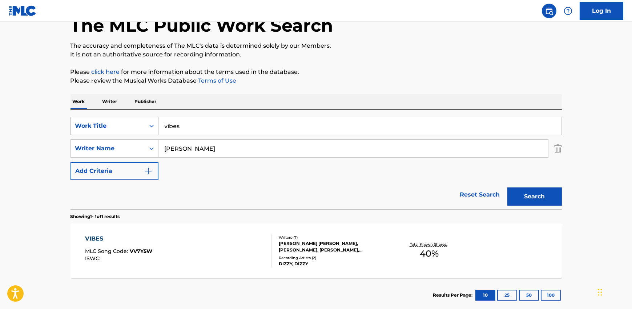
click at [115, 125] on div "Work Title" at bounding box center [107, 125] width 65 height 9
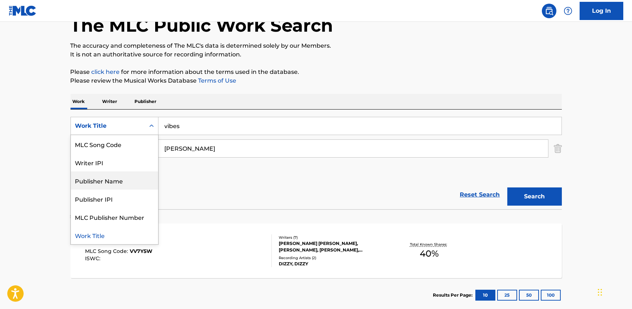
scroll to position [0, 0]
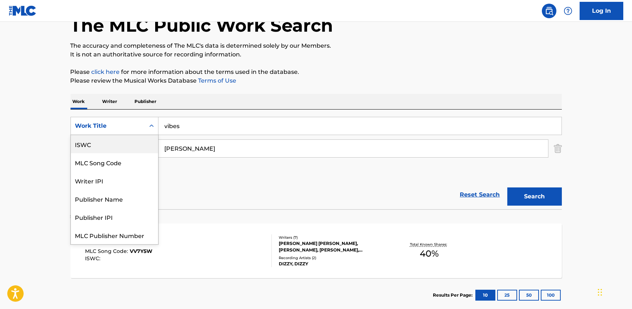
click at [102, 151] on div "ISWC" at bounding box center [114, 144] width 87 height 18
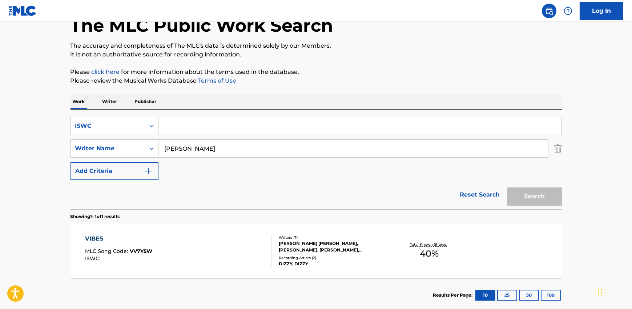
click at [190, 130] on input "Search Form" at bounding box center [360, 125] width 403 height 17
paste input "T0708990264"
type input "T0708990264"
click at [202, 151] on input "[PERSON_NAME]" at bounding box center [354, 148] width 390 height 17
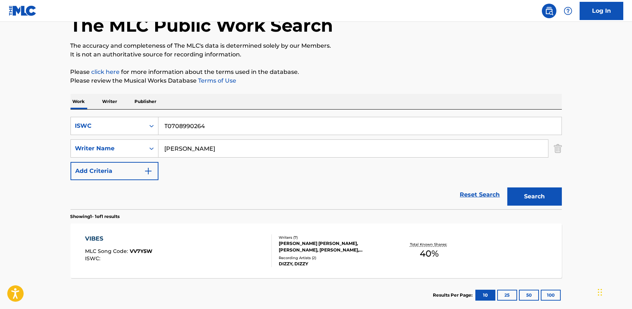
click at [202, 151] on input "[PERSON_NAME]" at bounding box center [354, 148] width 390 height 17
click at [547, 187] on button "Search" at bounding box center [535, 196] width 55 height 18
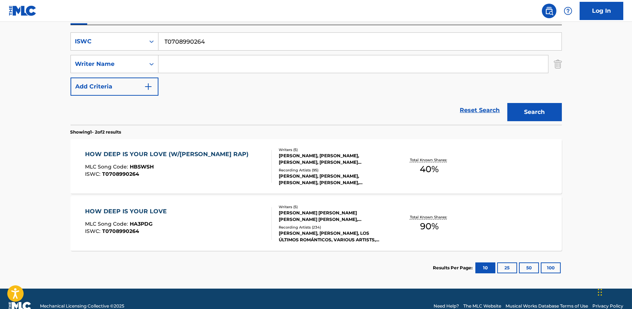
scroll to position [144, 0]
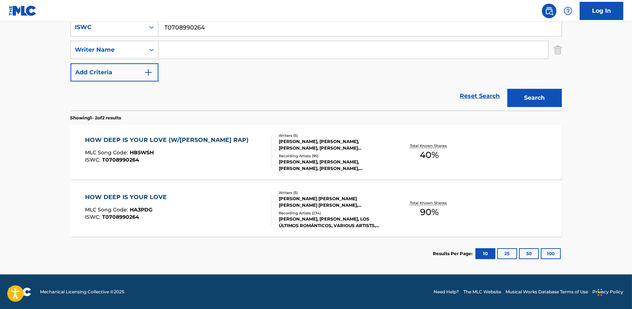
click at [241, 148] on div "HOW DEEP IS YOUR LOVE (W/[PERSON_NAME] RAP) MLC Song Code : HB5WSH ISWC : T0708…" at bounding box center [178, 152] width 187 height 33
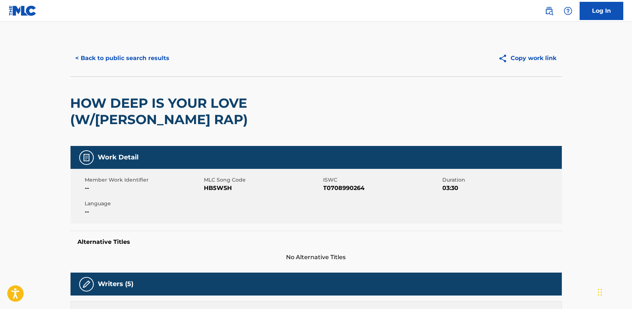
click at [118, 57] on button "< Back to public search results" at bounding box center [123, 58] width 104 height 18
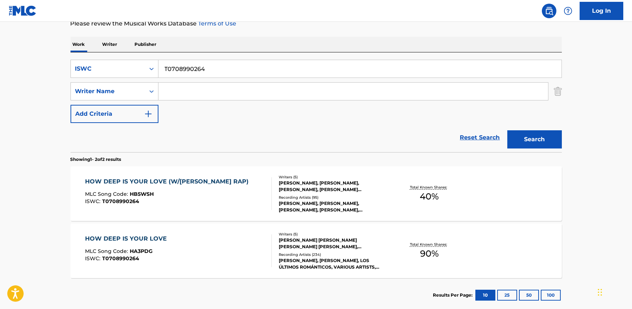
click at [188, 76] on input "T0708990264" at bounding box center [360, 68] width 403 height 17
paste input "918284565"
click at [536, 140] on button "Search" at bounding box center [535, 139] width 55 height 18
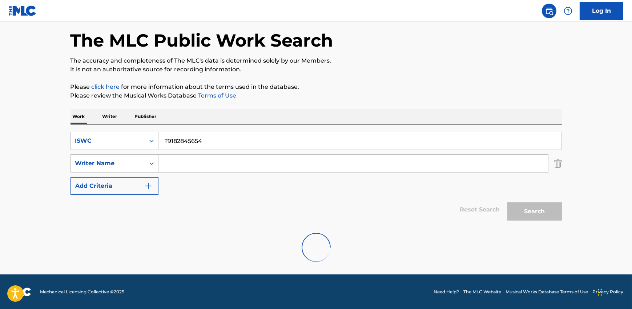
scroll to position [7, 0]
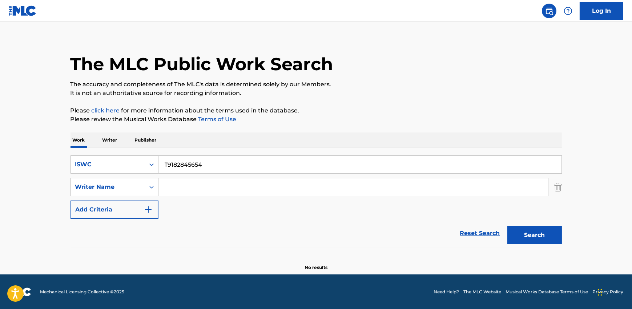
click at [182, 159] on input "T9182845654" at bounding box center [360, 164] width 403 height 17
paste input "092321556"
click at [529, 238] on button "Search" at bounding box center [535, 235] width 55 height 18
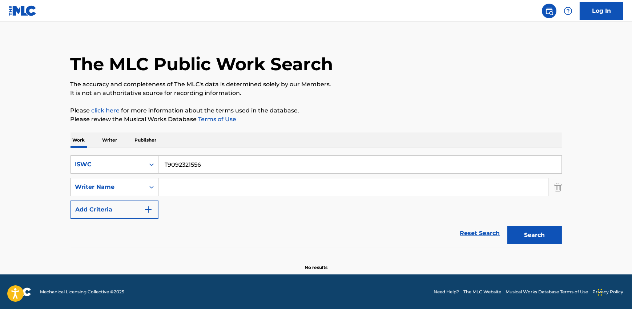
click at [173, 159] on input "T9092321556" at bounding box center [360, 164] width 403 height 17
paste input "0709256892"
click at [534, 238] on button "Search" at bounding box center [535, 235] width 55 height 18
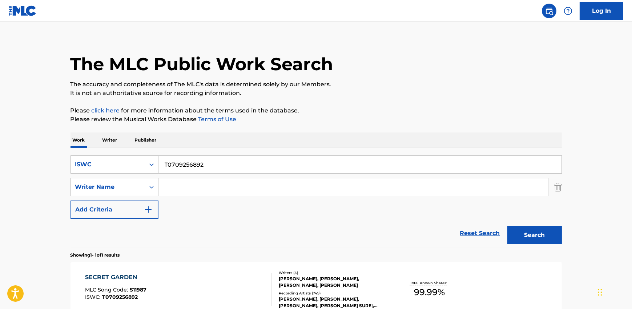
click at [201, 176] on div "SearchWithCriteria90ddd9b0-b6cf-4dd1-ba65-631202af7908 ISWC T0709256892 SearchW…" at bounding box center [317, 186] width 492 height 63
click at [200, 166] on input "T0709256892" at bounding box center [360, 164] width 403 height 17
paste input "615045505"
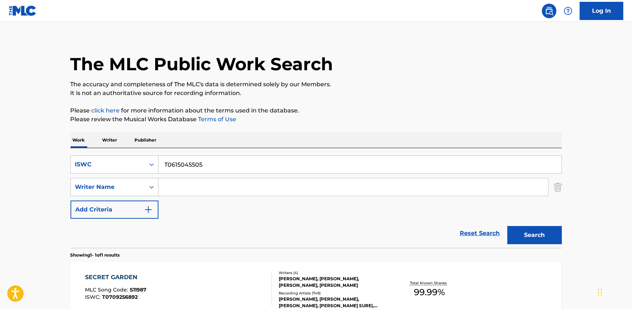
type input "T0615045505"
click at [542, 234] on button "Search" at bounding box center [535, 235] width 55 height 18
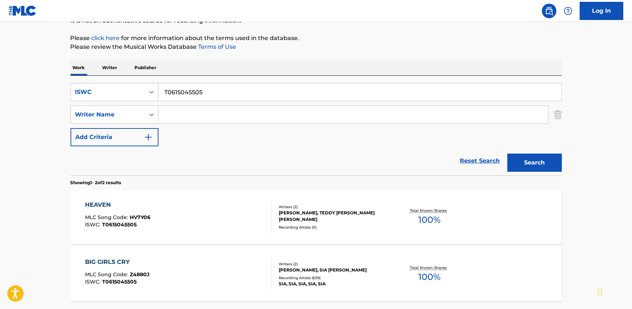
scroll to position [144, 0]
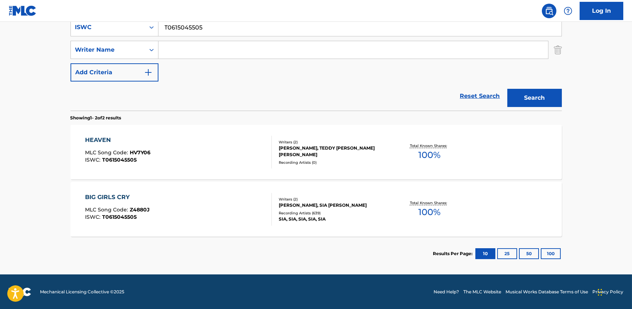
click at [201, 209] on div "BIG GIRLS CRY MLC Song Code : Z4880J ISWC : T0615045505" at bounding box center [178, 209] width 187 height 33
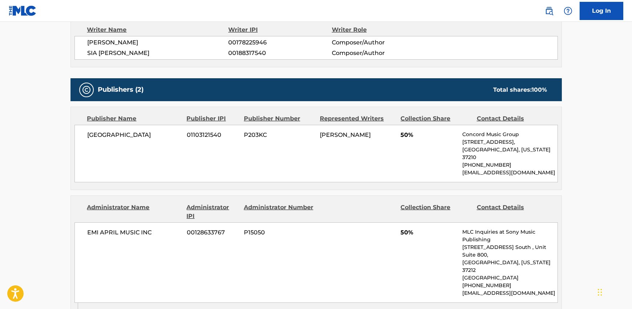
scroll to position [326, 0]
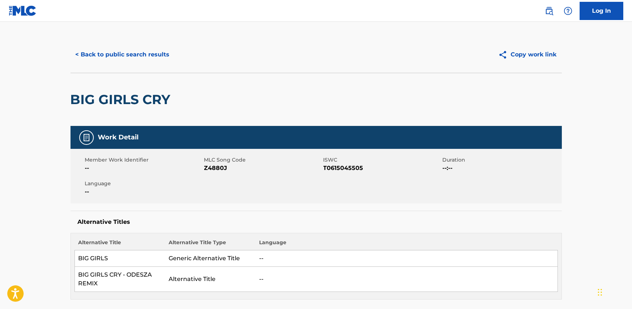
click at [133, 57] on button "< Back to public search results" at bounding box center [123, 54] width 104 height 18
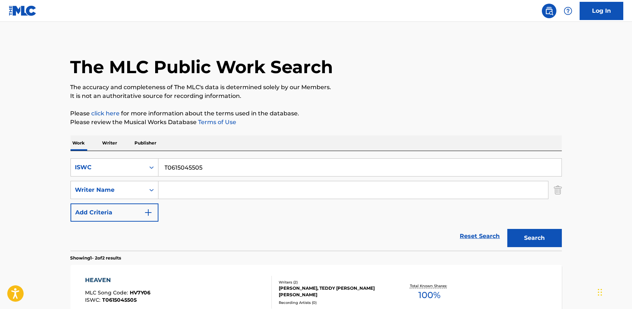
scroll to position [102, 0]
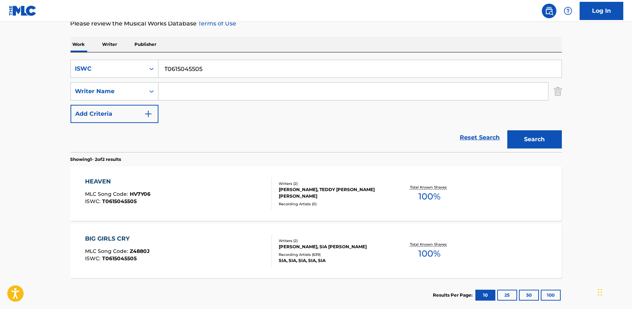
click at [195, 69] on input "T0615045505" at bounding box center [360, 68] width 403 height 17
paste input "9160469147"
type input "T9160469147"
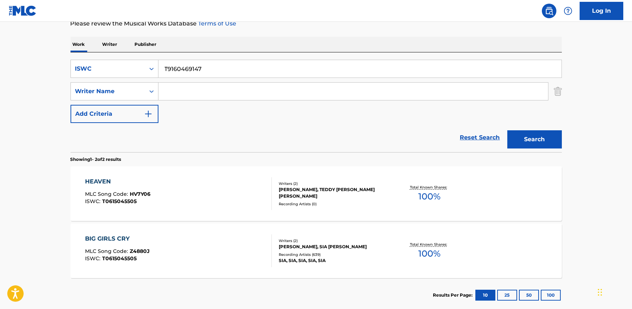
click at [551, 137] on button "Search" at bounding box center [535, 139] width 55 height 18
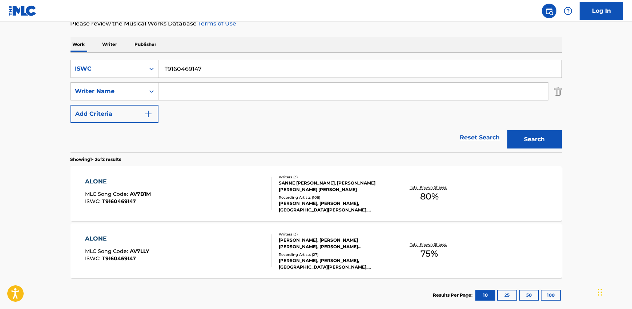
scroll to position [104, 0]
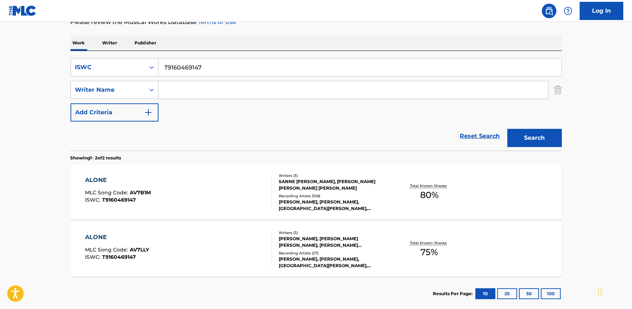
click at [202, 191] on div "ALONE MLC Song Code : AV7B1M ISWC : T9160469147" at bounding box center [178, 192] width 187 height 33
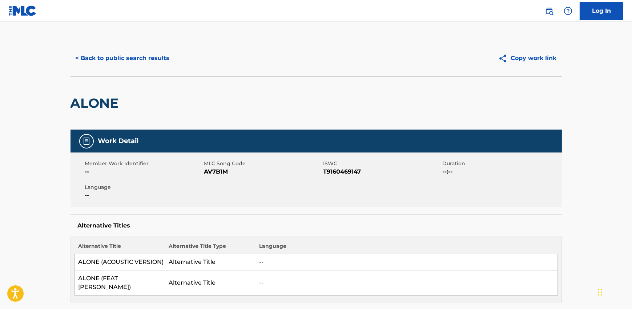
click at [108, 60] on button "< Back to public search results" at bounding box center [123, 58] width 104 height 18
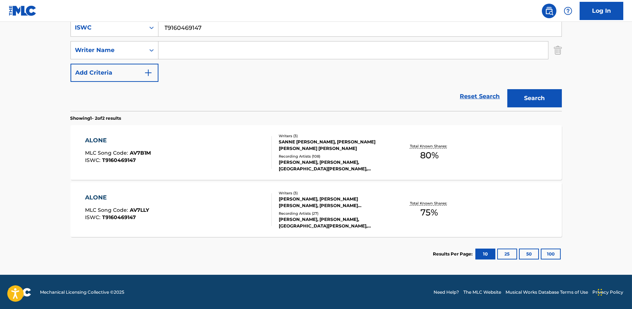
scroll to position [144, 0]
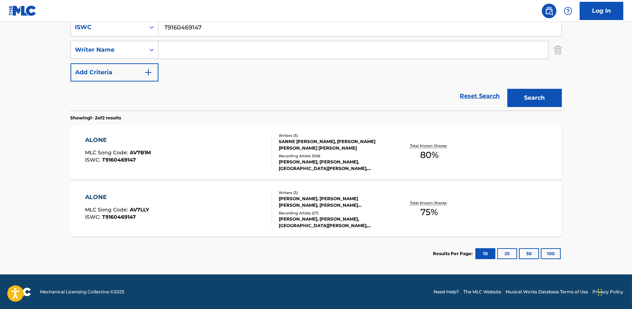
click at [220, 211] on div "ALONE MLC Song Code : AV7LLY ISWC : T9160469147" at bounding box center [178, 209] width 187 height 33
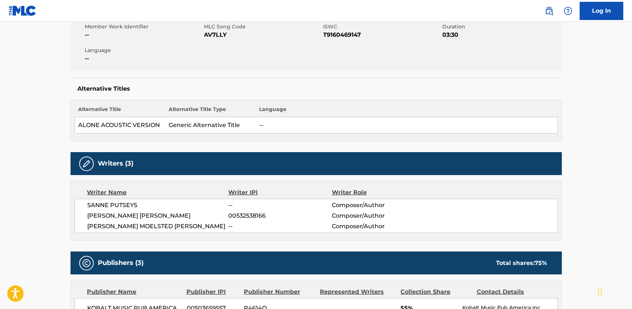
scroll to position [139, 0]
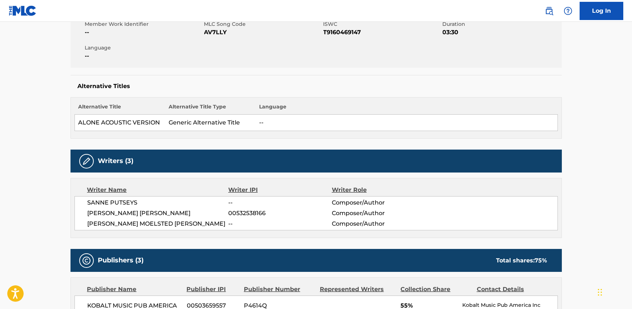
click at [121, 204] on span "SANNE PUTSEYS" at bounding box center [158, 202] width 141 height 9
copy div "SANNE PUTSEYS"
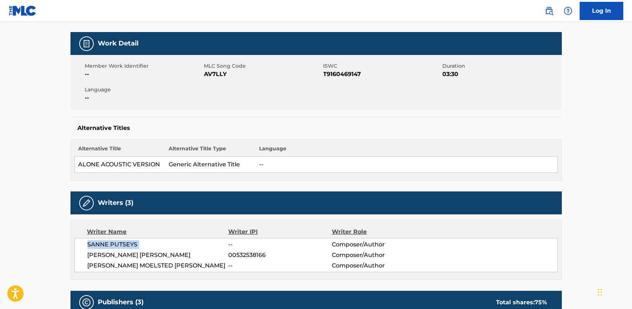
scroll to position [0, 0]
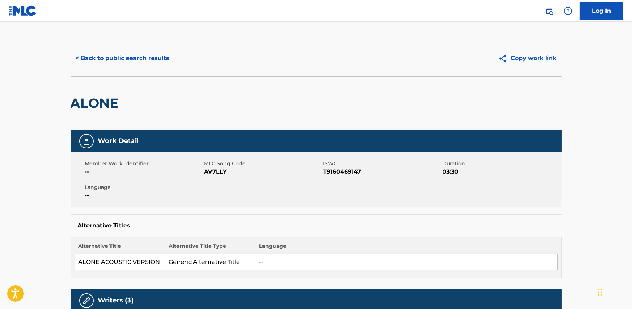
click at [132, 57] on button "< Back to public search results" at bounding box center [123, 58] width 104 height 18
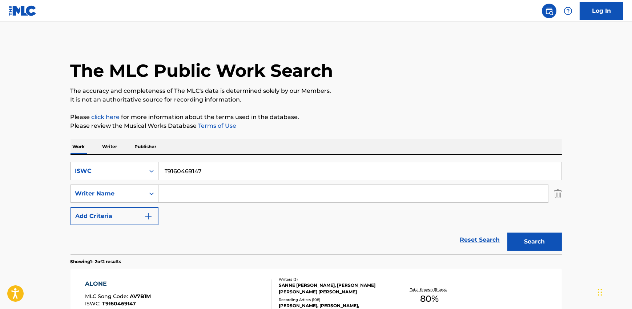
scroll to position [102, 0]
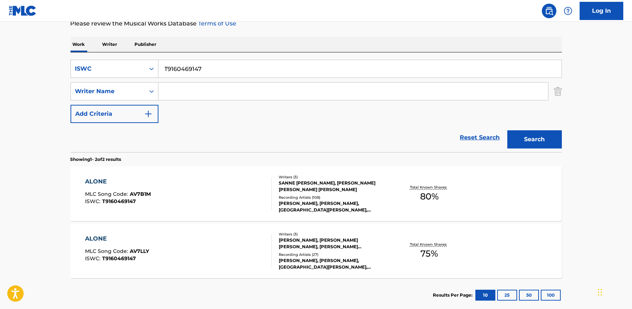
click at [196, 75] on input "T9160469147" at bounding box center [360, 68] width 403 height 17
paste input "229794029"
type input "T9229794029"
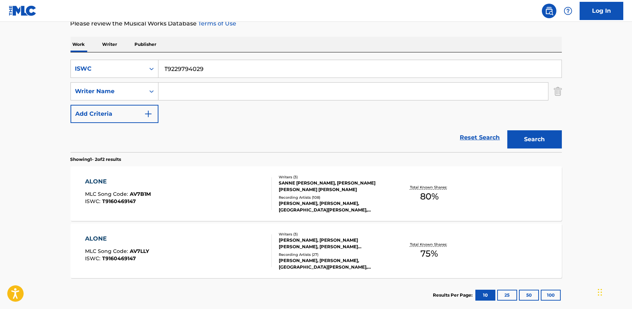
click at [543, 135] on button "Search" at bounding box center [535, 139] width 55 height 18
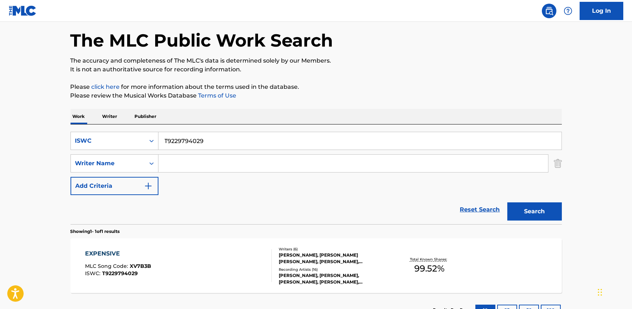
scroll to position [87, 0]
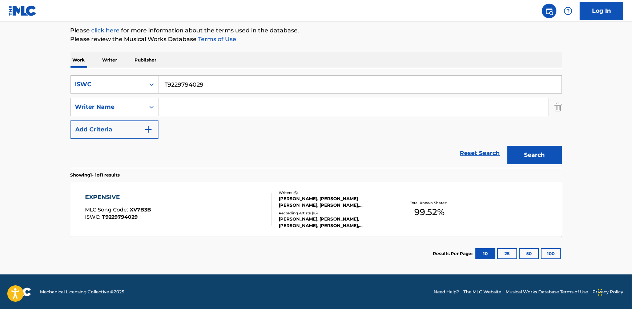
click at [273, 200] on div "Writers ( 6 ) [PERSON_NAME], [PERSON_NAME] [PERSON_NAME], [PERSON_NAME], [PERSO…" at bounding box center [330, 209] width 117 height 39
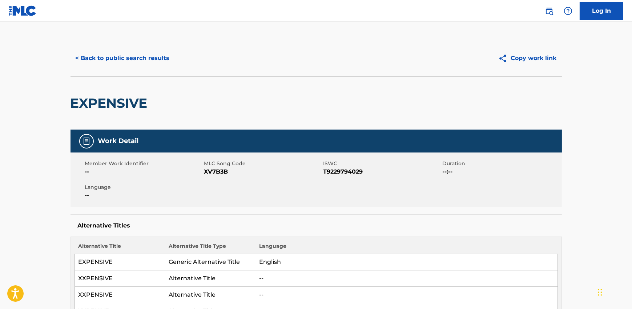
click at [126, 60] on button "< Back to public search results" at bounding box center [123, 58] width 104 height 18
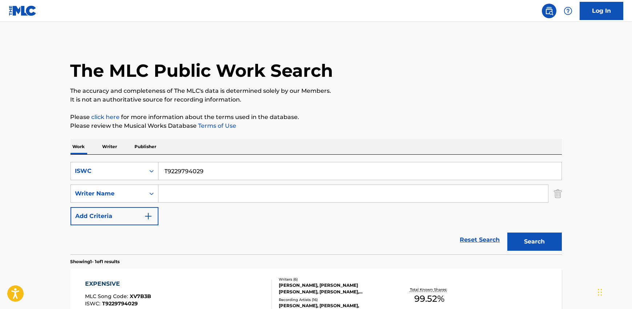
scroll to position [45, 0]
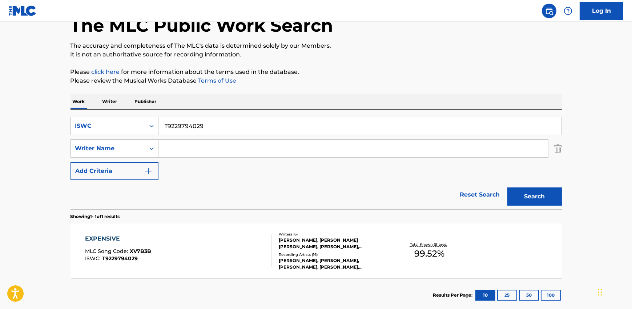
click at [201, 135] on div "SearchWithCriteria90ddd9b0-b6cf-4dd1-ba65-631202af7908 ISWC T9229794029 SearchW…" at bounding box center [317, 148] width 492 height 63
click at [200, 133] on input "T9229794029" at bounding box center [360, 125] width 403 height 17
paste input "3092033886"
type input "T3092033886"
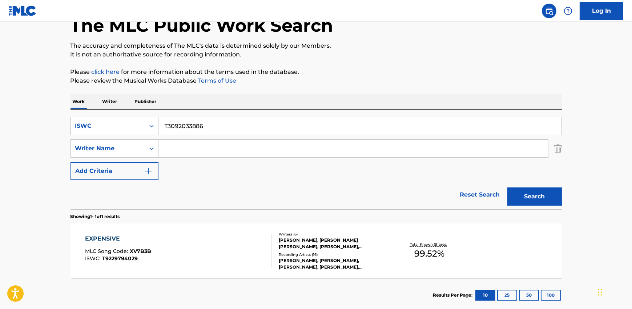
click at [537, 190] on button "Search" at bounding box center [535, 196] width 55 height 18
click at [321, 254] on div "Recording Artists ( 21 )" at bounding box center [334, 254] width 110 height 5
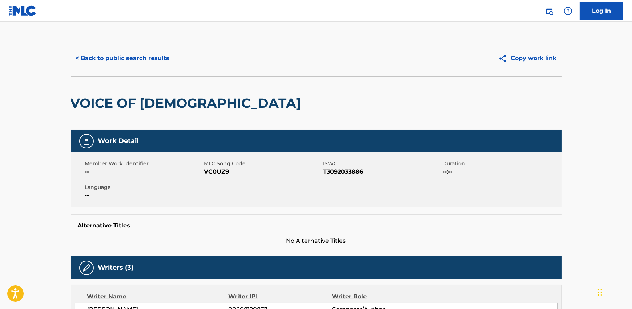
click at [141, 56] on button "< Back to public search results" at bounding box center [123, 58] width 104 height 18
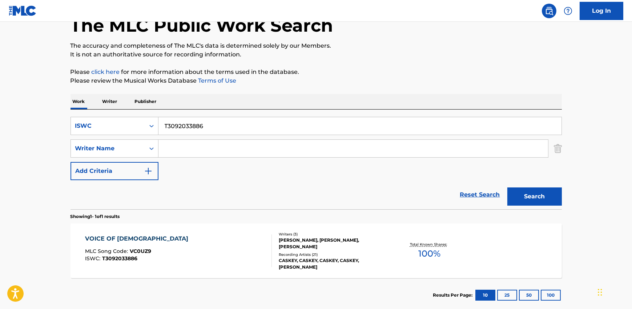
click at [196, 121] on input "T3092033886" at bounding box center [360, 125] width 403 height 17
paste input "737804"
type input "T3073780486"
click at [530, 187] on button "Search" at bounding box center [535, 196] width 55 height 18
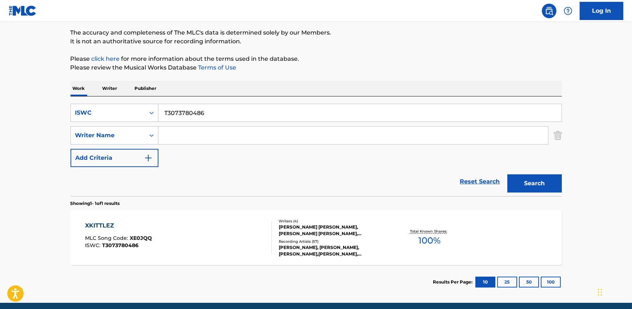
scroll to position [87, 0]
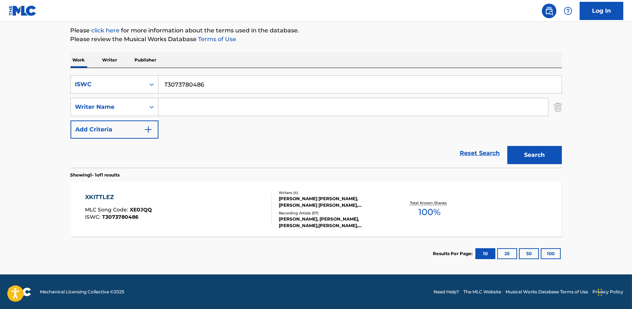
click at [260, 194] on div "XKITTLEZ MLC Song Code : XE0JQQ ISWC : T3073780486" at bounding box center [178, 209] width 187 height 33
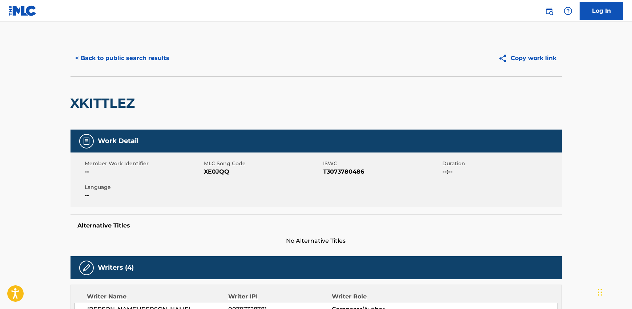
click at [125, 55] on button "< Back to public search results" at bounding box center [123, 58] width 104 height 18
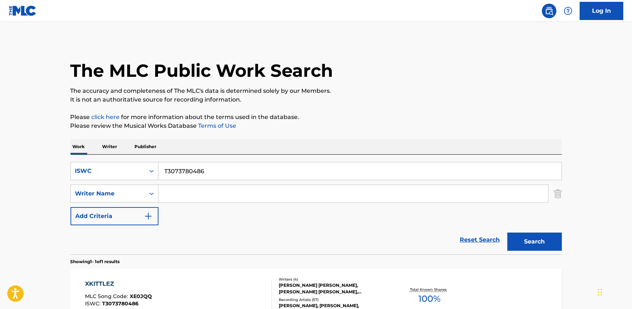
scroll to position [45, 0]
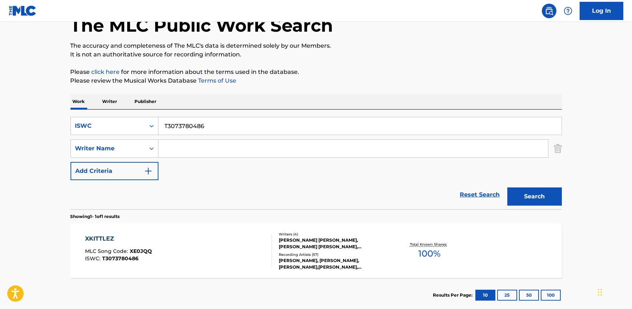
click at [205, 128] on input "T3073780486" at bounding box center [360, 125] width 403 height 17
paste input "917231163"
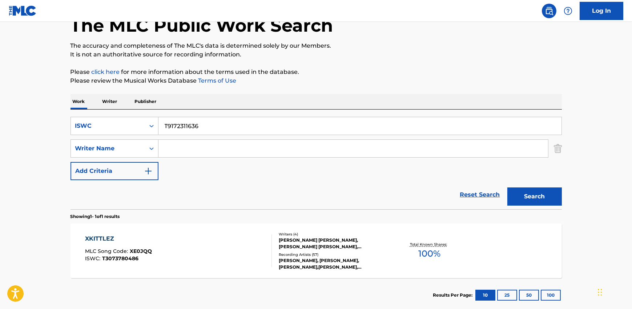
type input "T9172311636"
click at [532, 191] on button "Search" at bounding box center [535, 196] width 55 height 18
